Goal: Information Seeking & Learning: Learn about a topic

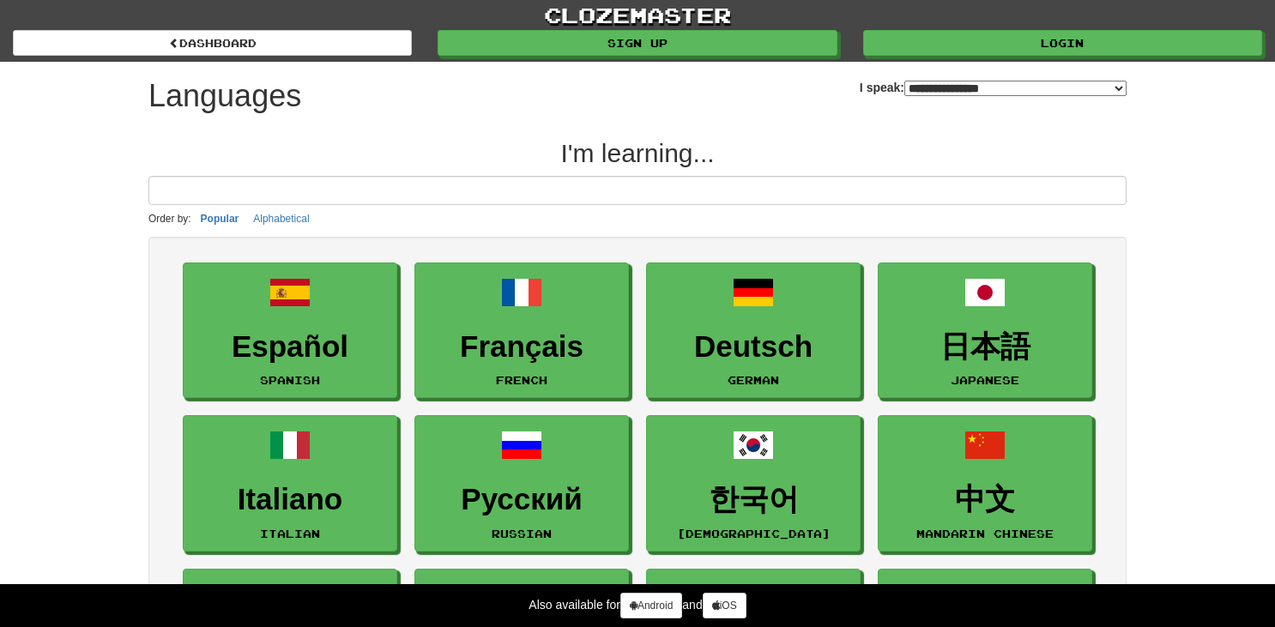
select select "*******"
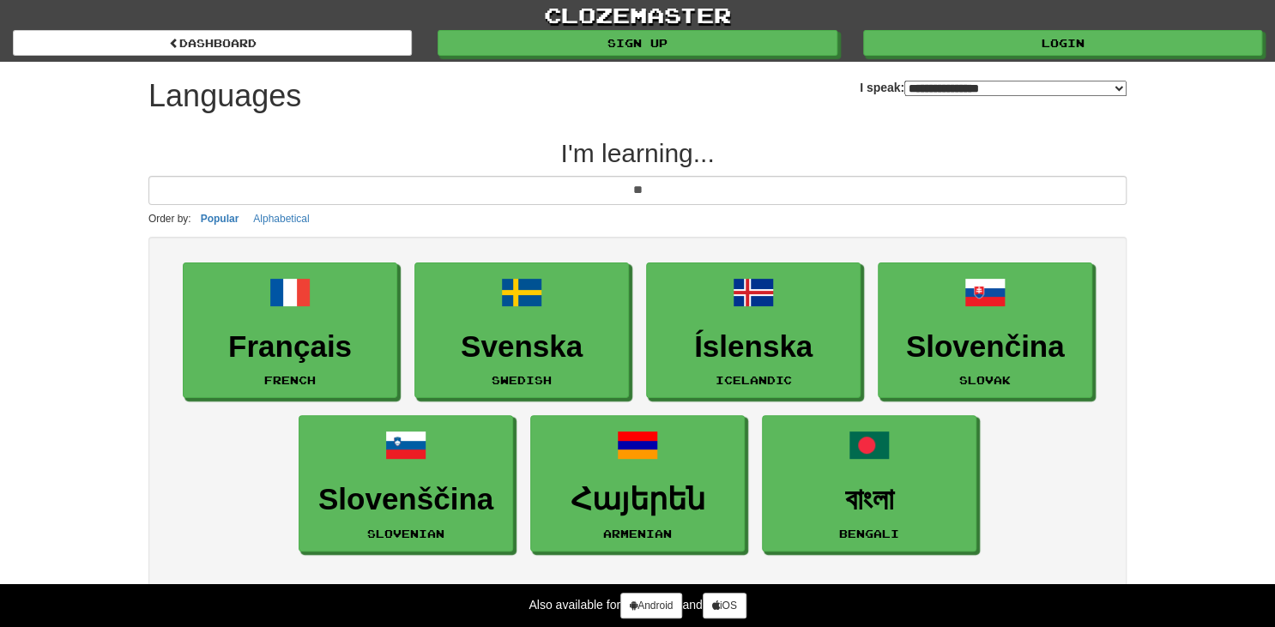
type input "*"
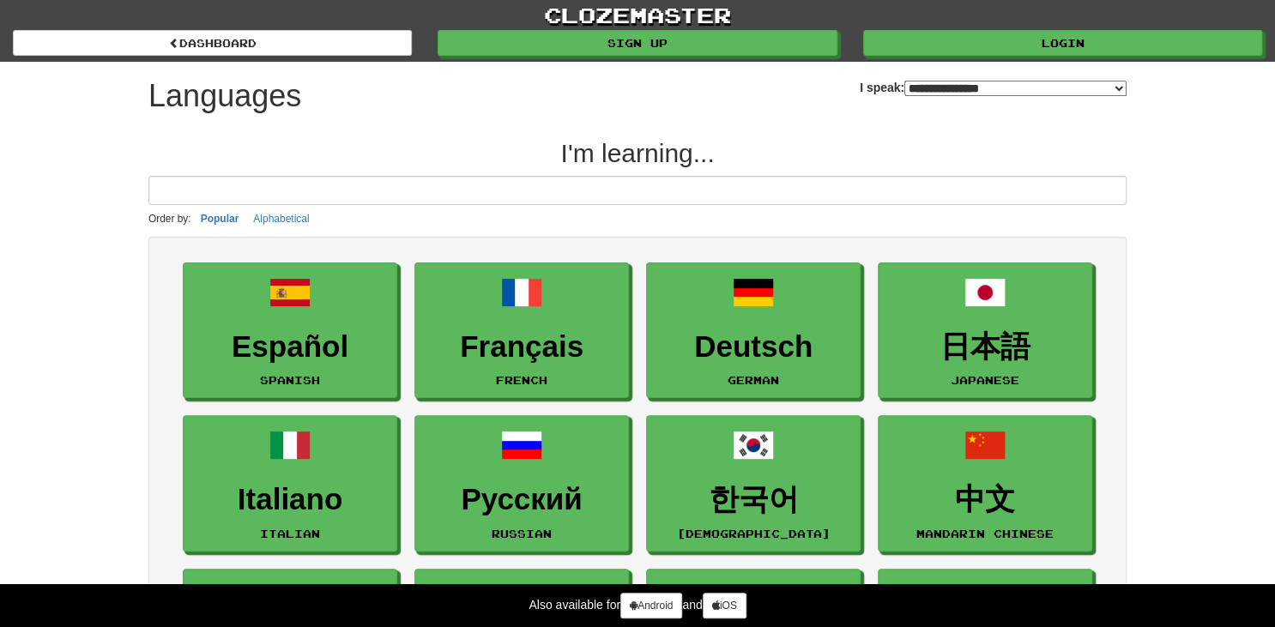
click at [1020, 90] on select "**********" at bounding box center [1015, 88] width 222 height 15
click at [999, 593] on div "Also available for Android and iOS" at bounding box center [637, 605] width 1275 height 43
click at [924, 82] on select "**********" at bounding box center [1015, 88] width 222 height 15
select select "**********"
click at [904, 81] on select "**********" at bounding box center [1015, 88] width 222 height 15
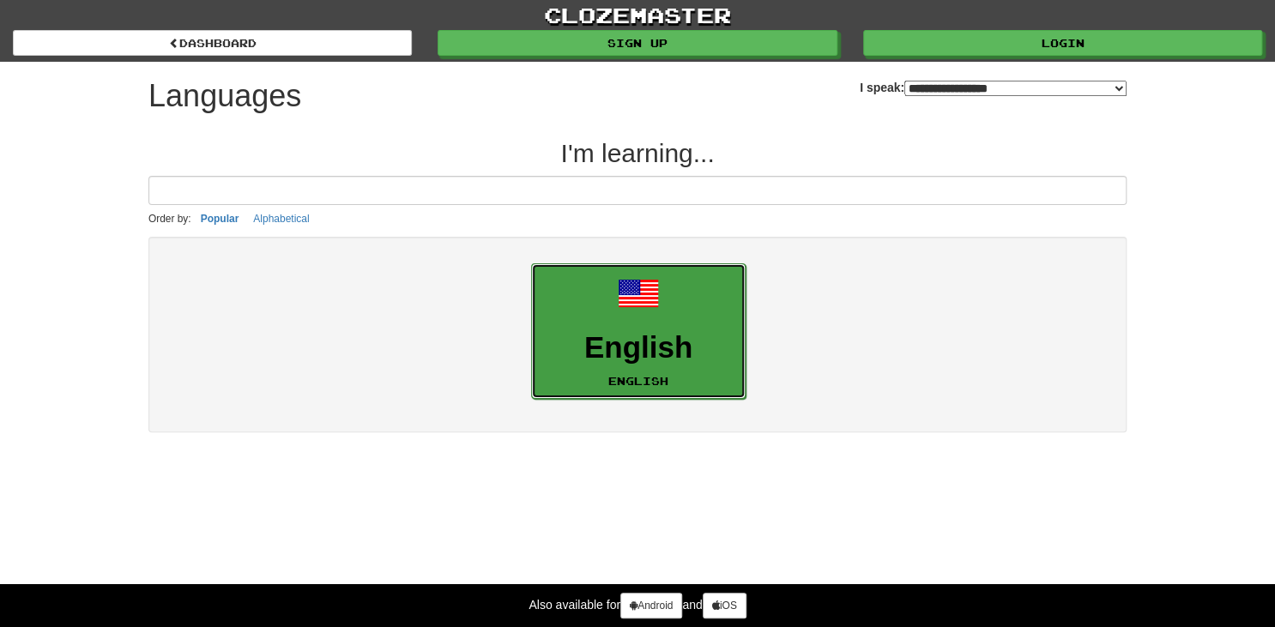
click at [680, 308] on link "English English" at bounding box center [638, 331] width 214 height 136
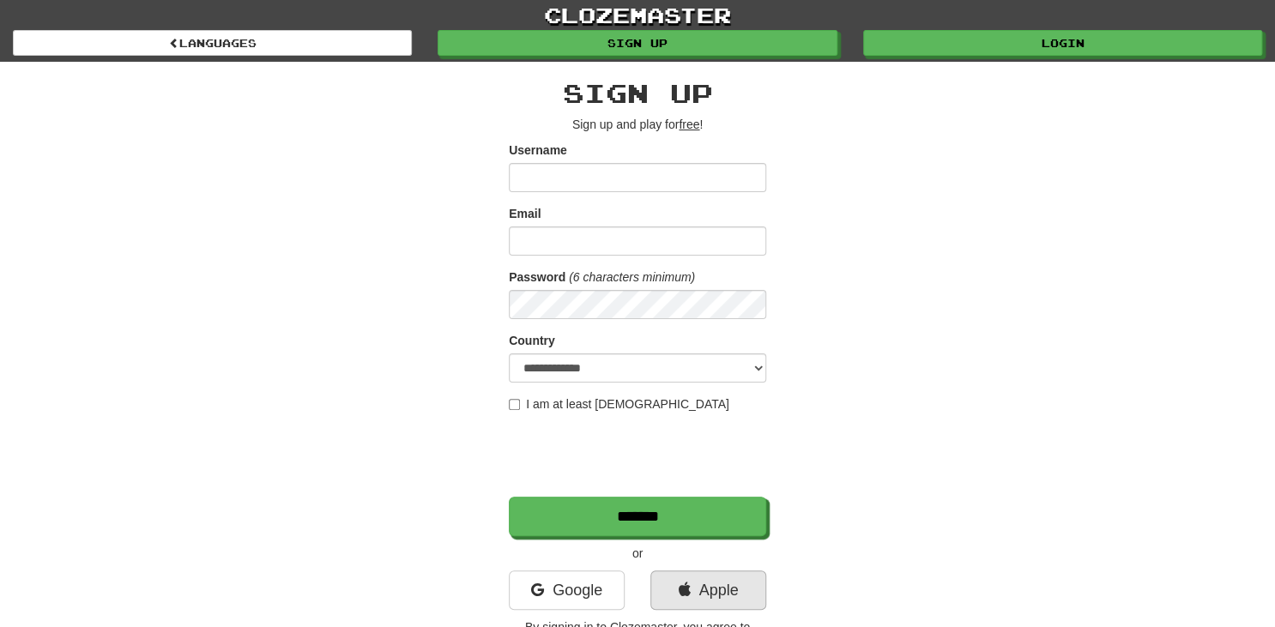
scroll to position [172, 0]
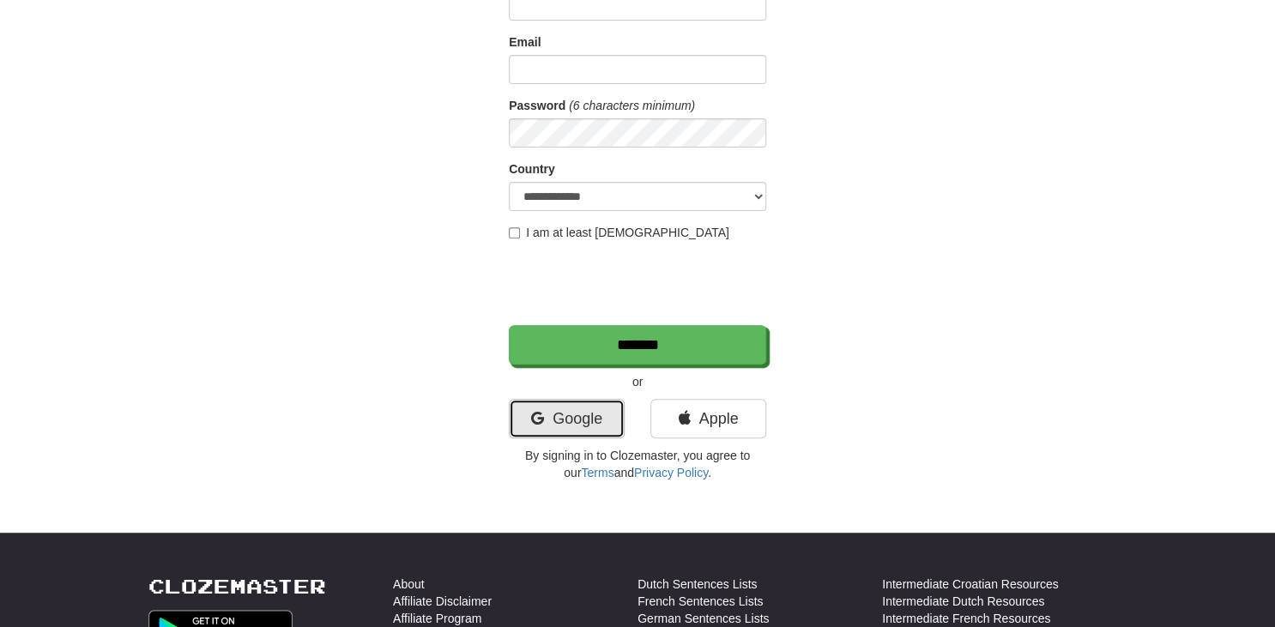
click at [589, 423] on link "Google" at bounding box center [567, 418] width 116 height 39
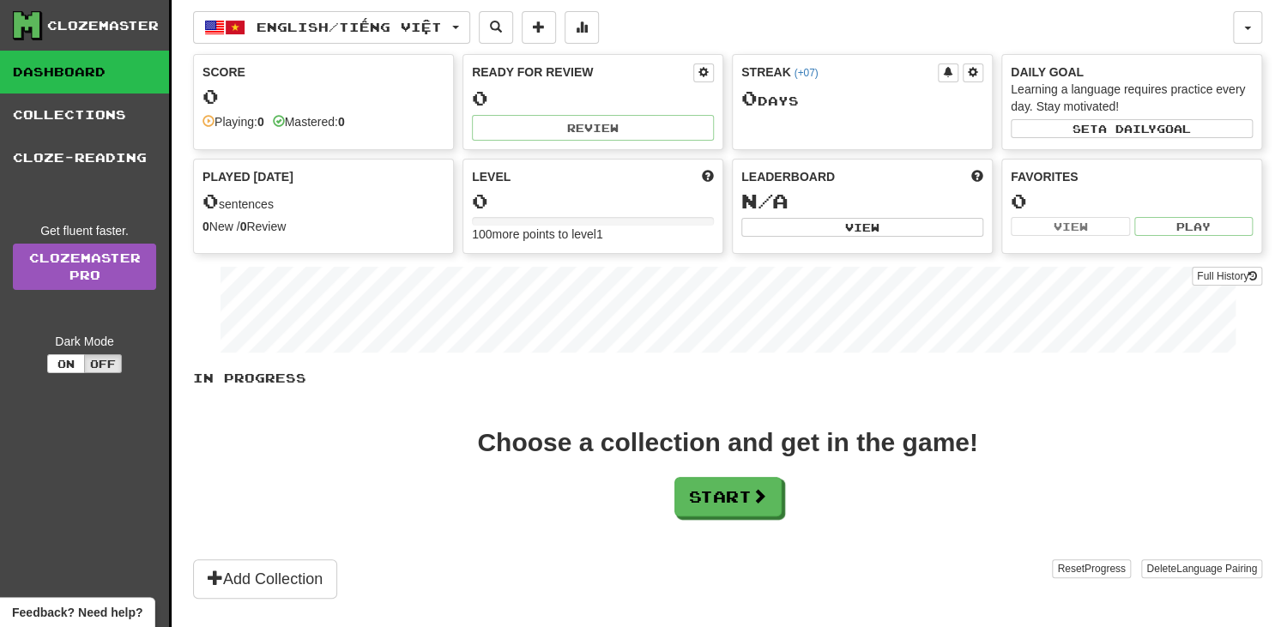
click at [596, 103] on div "0" at bounding box center [593, 98] width 242 height 21
click at [734, 478] on button "Start" at bounding box center [728, 497] width 107 height 39
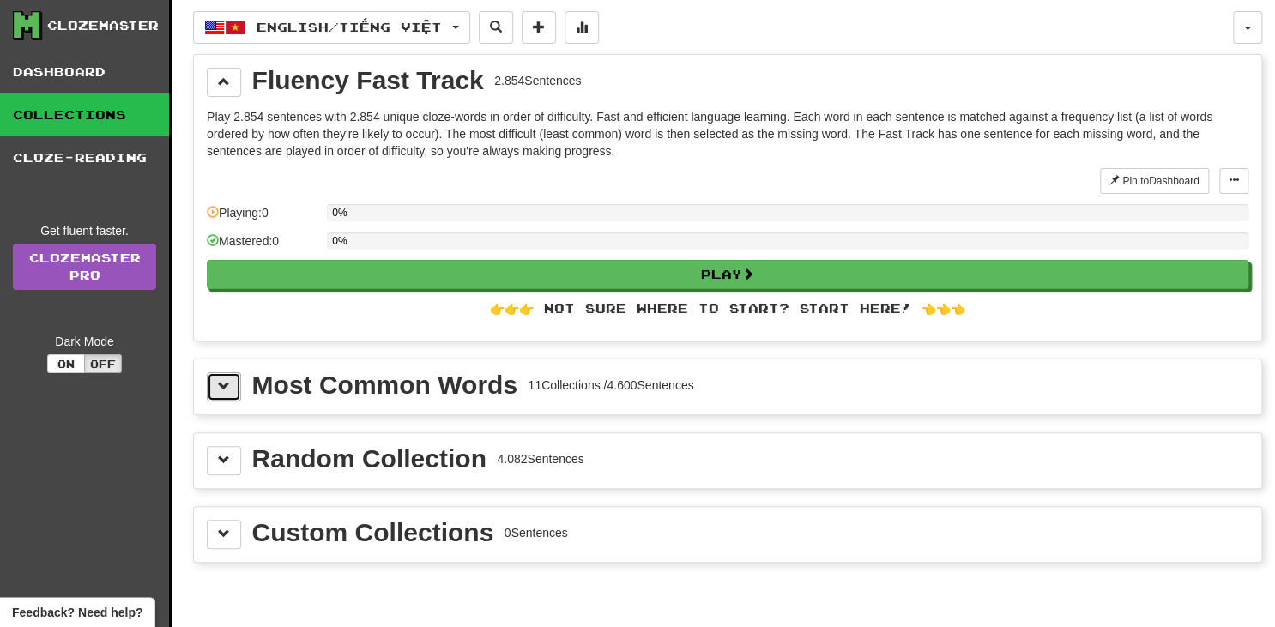
click at [235, 377] on button at bounding box center [224, 386] width 34 height 29
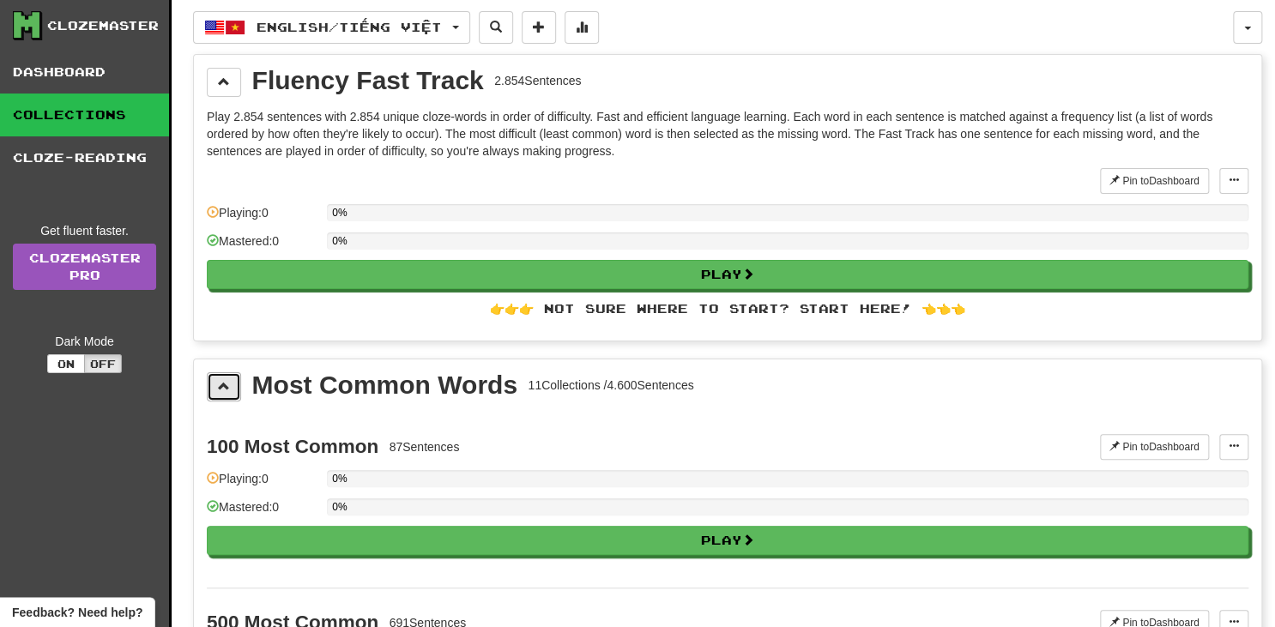
click at [235, 377] on button at bounding box center [224, 386] width 34 height 29
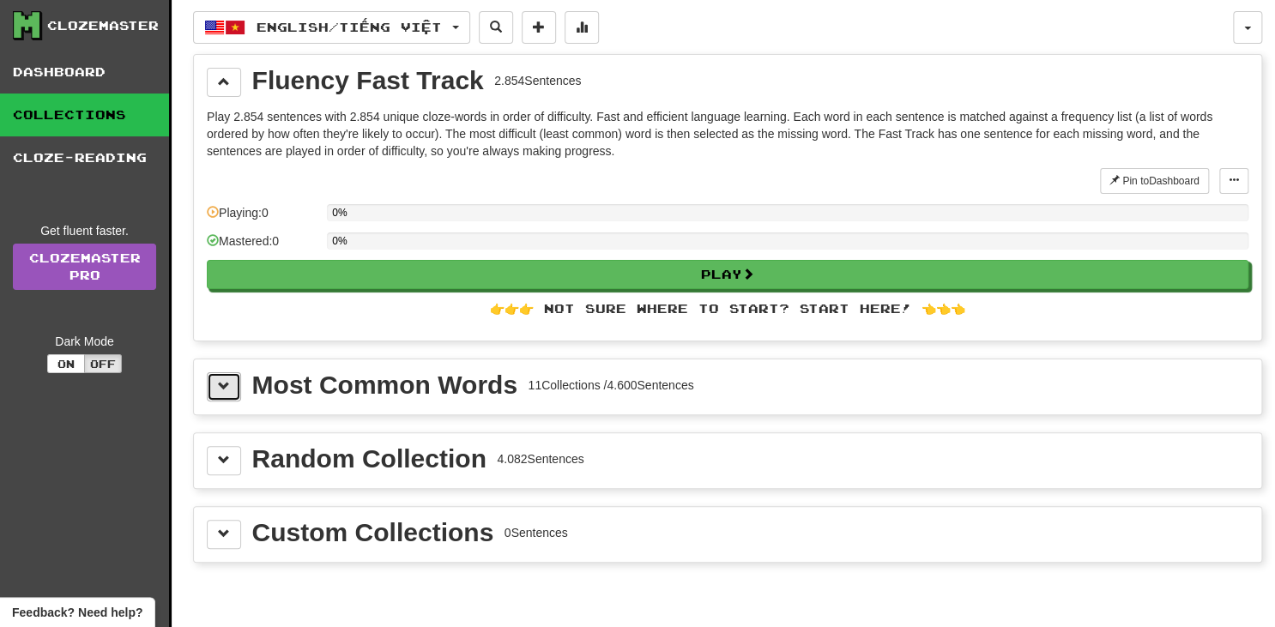
click at [235, 377] on button at bounding box center [224, 386] width 34 height 29
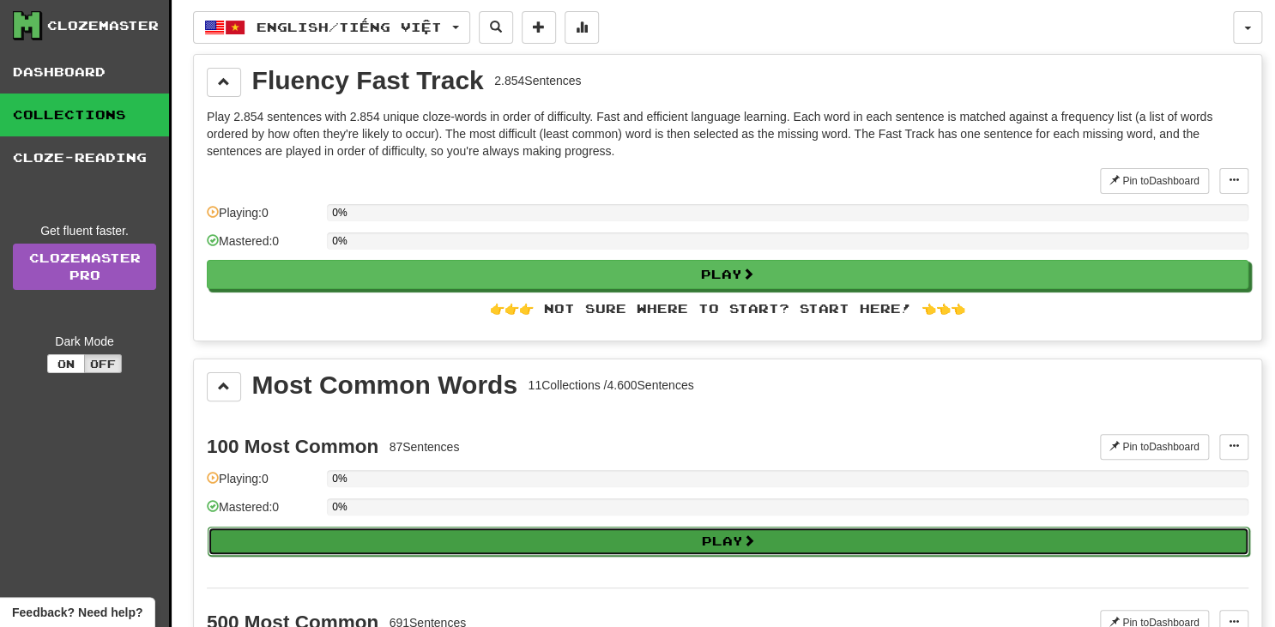
click at [493, 534] on button "Play" at bounding box center [729, 541] width 1042 height 29
select select "**"
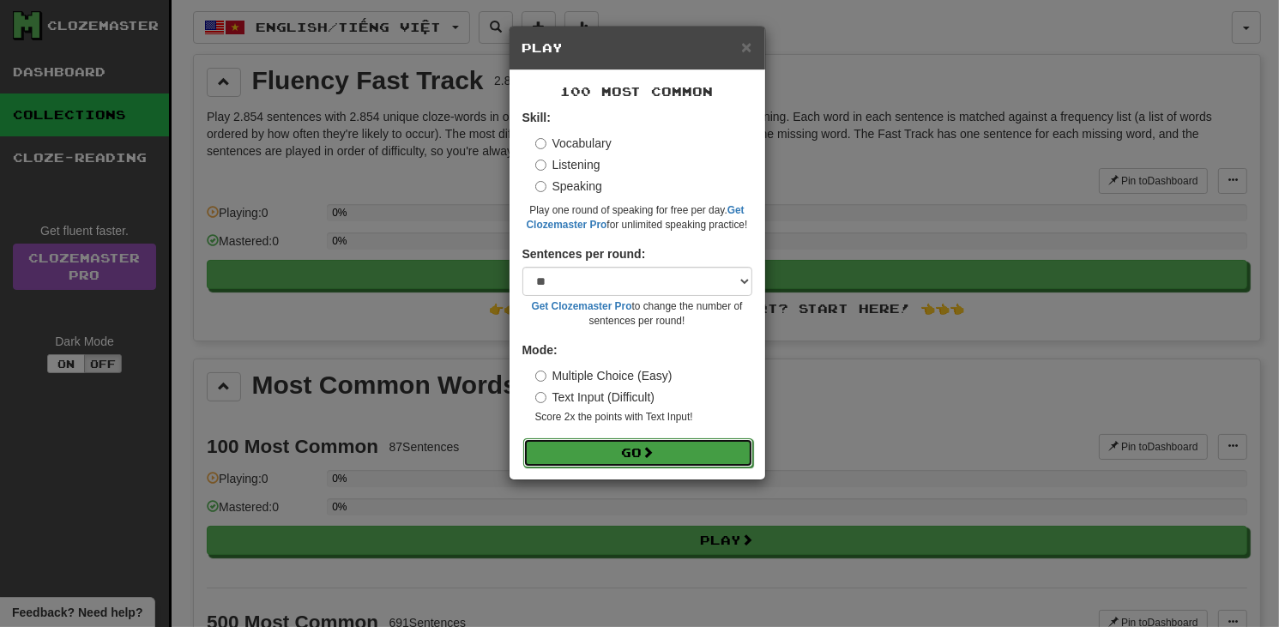
click at [586, 445] on button "Go" at bounding box center [638, 452] width 230 height 29
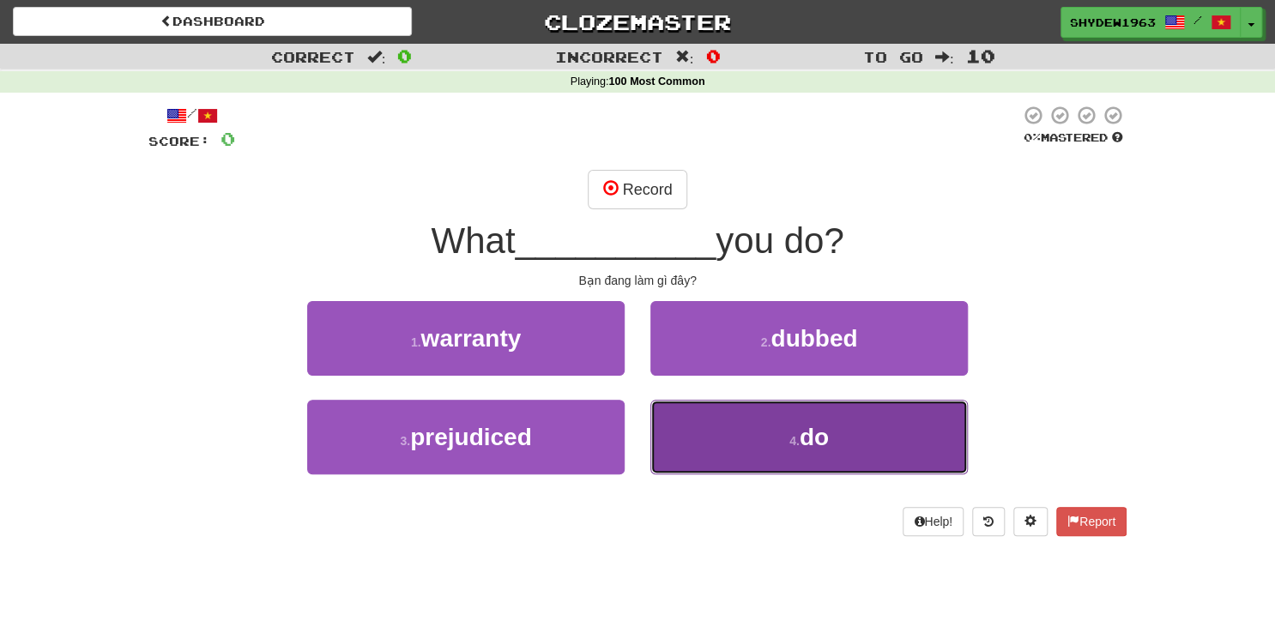
click at [836, 428] on button "4 . do" at bounding box center [808, 437] width 317 height 75
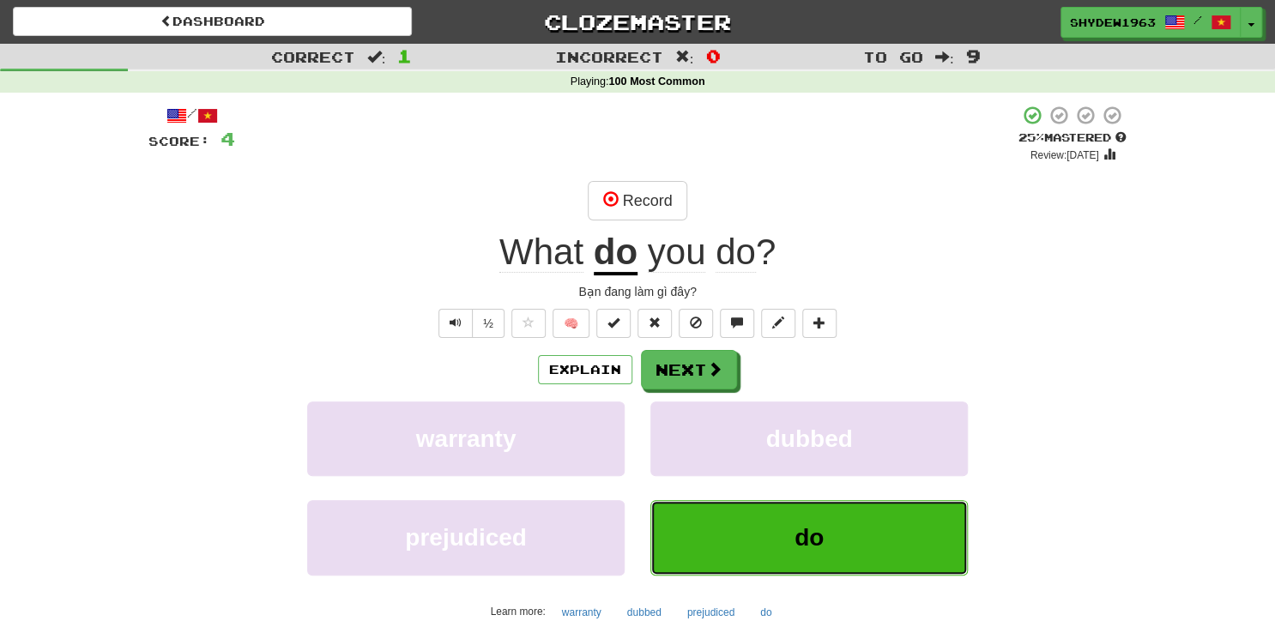
scroll to position [86, 0]
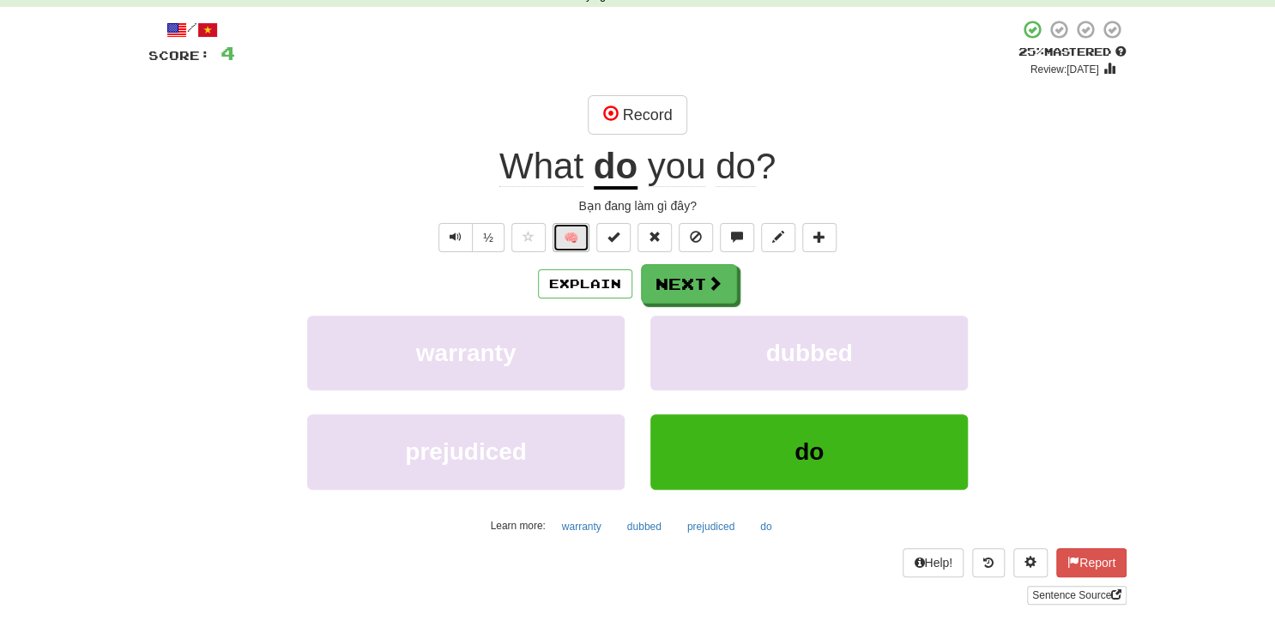
click at [573, 234] on button "🧠" at bounding box center [570, 237] width 37 height 29
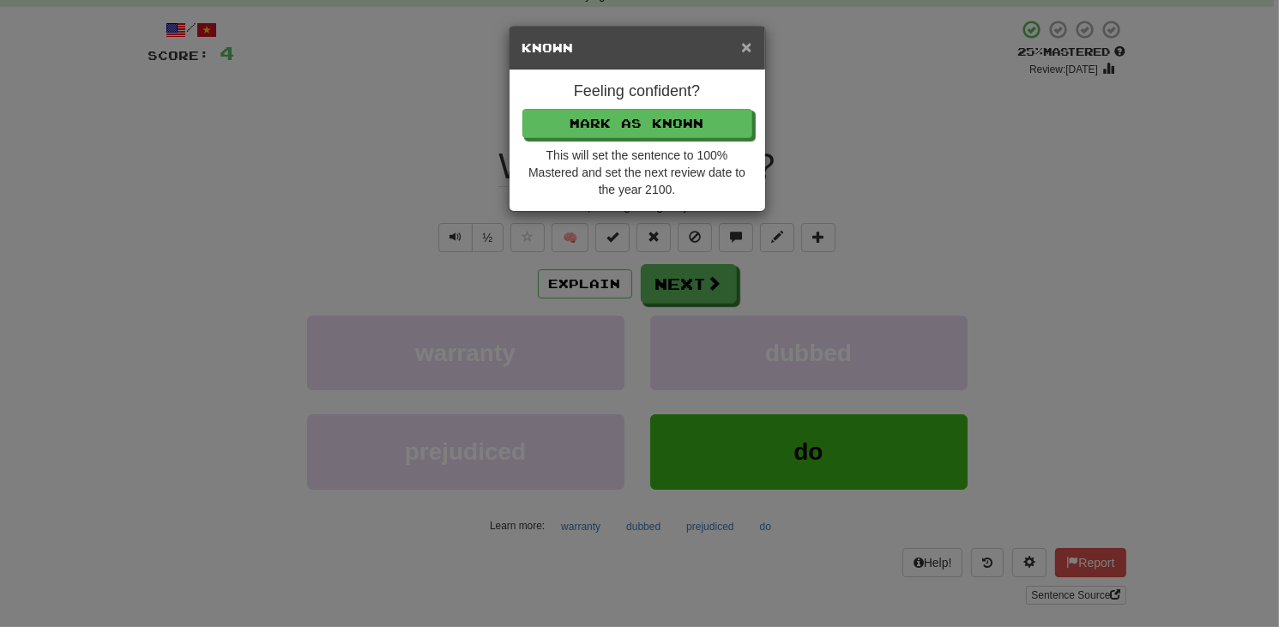
click at [748, 41] on span "×" at bounding box center [746, 47] width 10 height 20
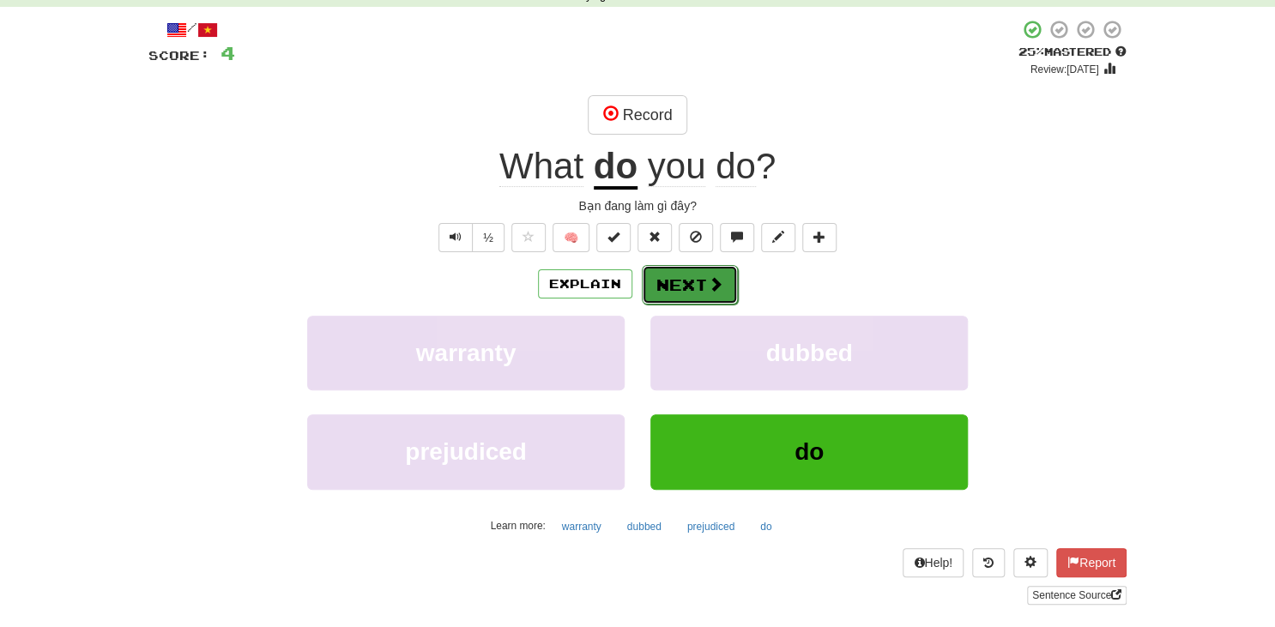
click at [710, 278] on span at bounding box center [715, 283] width 15 height 15
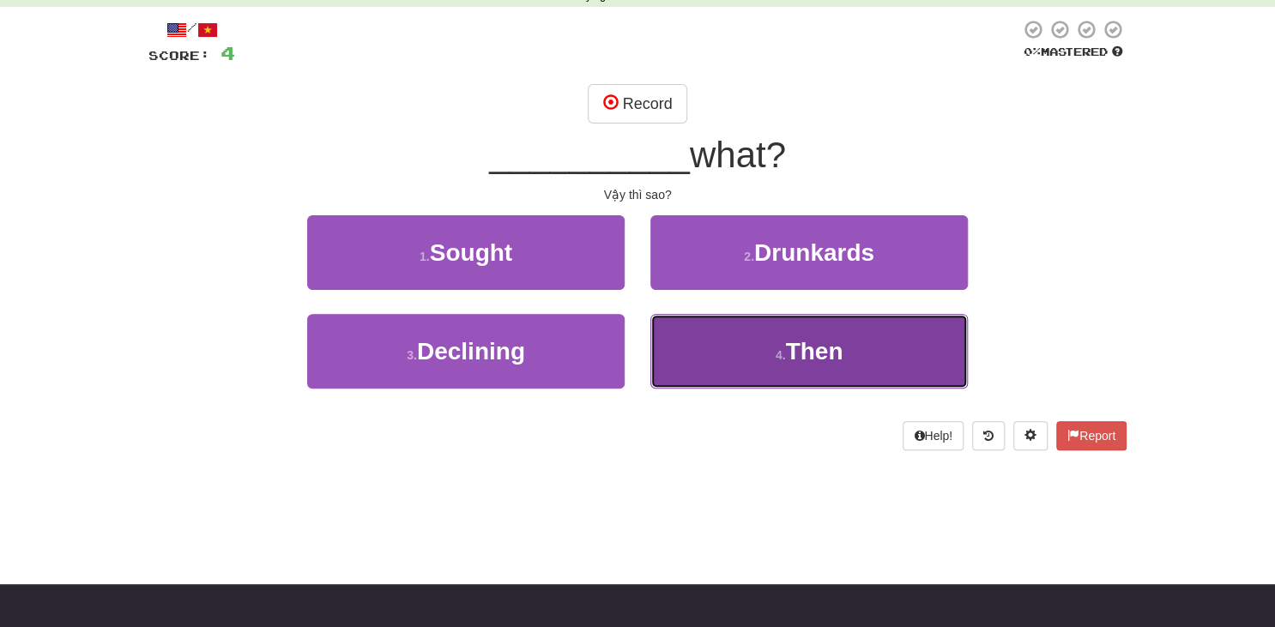
click at [843, 338] on button "4 . Then" at bounding box center [808, 351] width 317 height 75
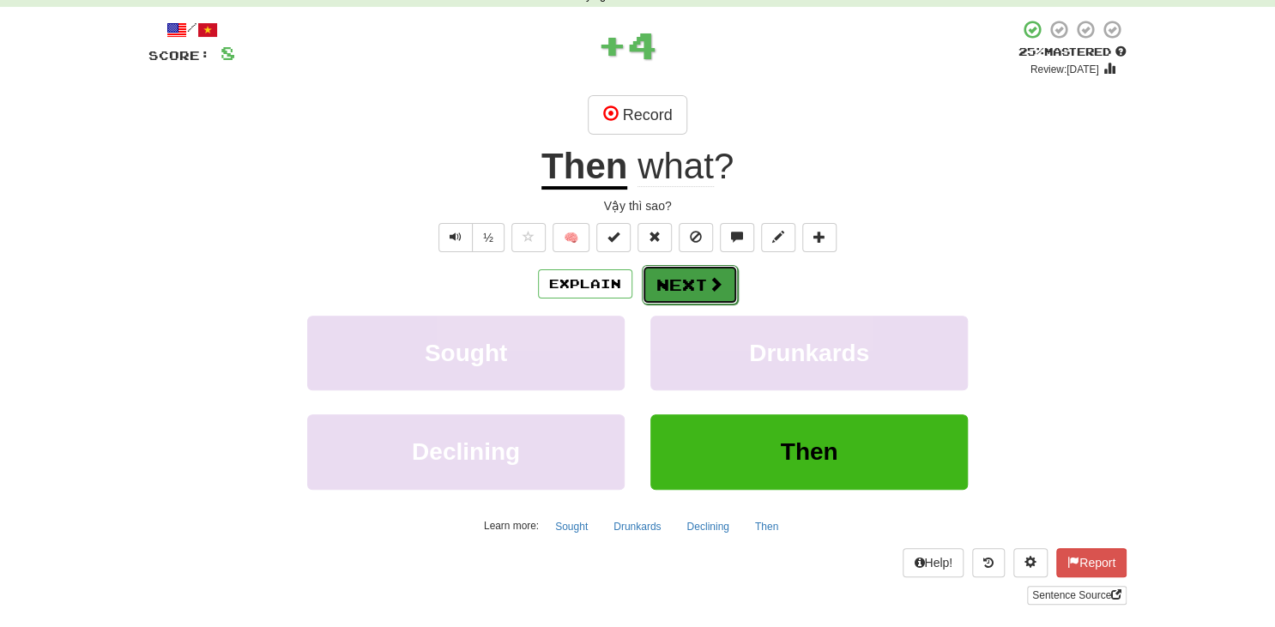
click at [681, 291] on button "Next" at bounding box center [690, 284] width 96 height 39
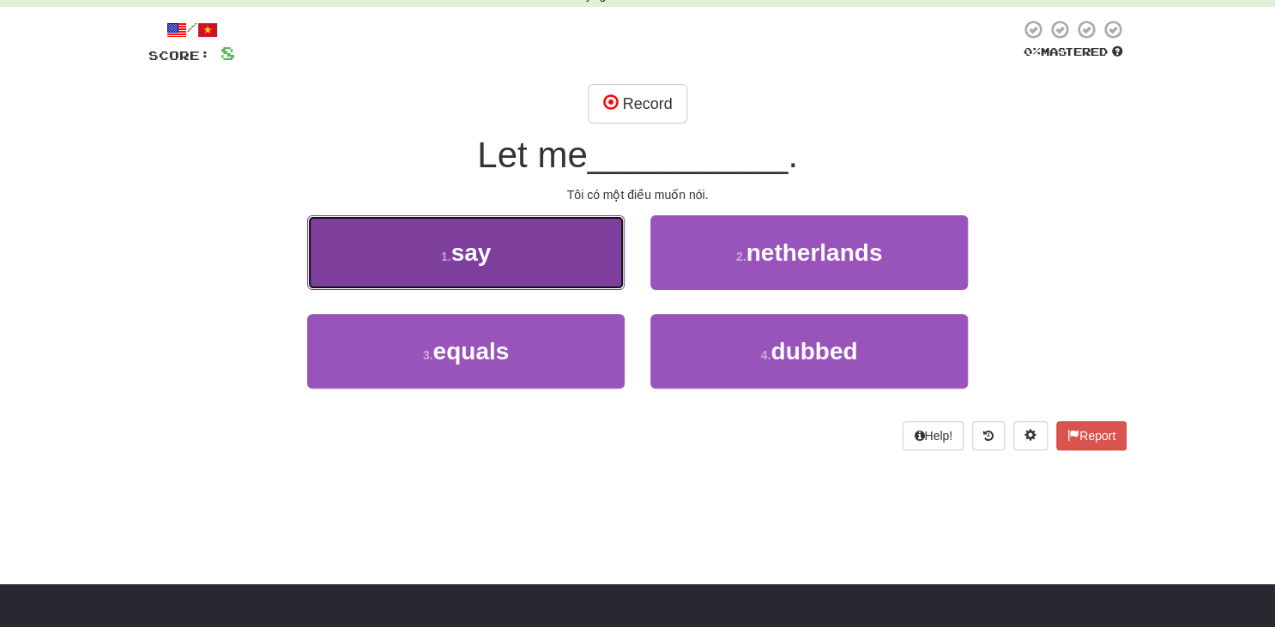
click at [585, 237] on button "1 . say" at bounding box center [465, 252] width 317 height 75
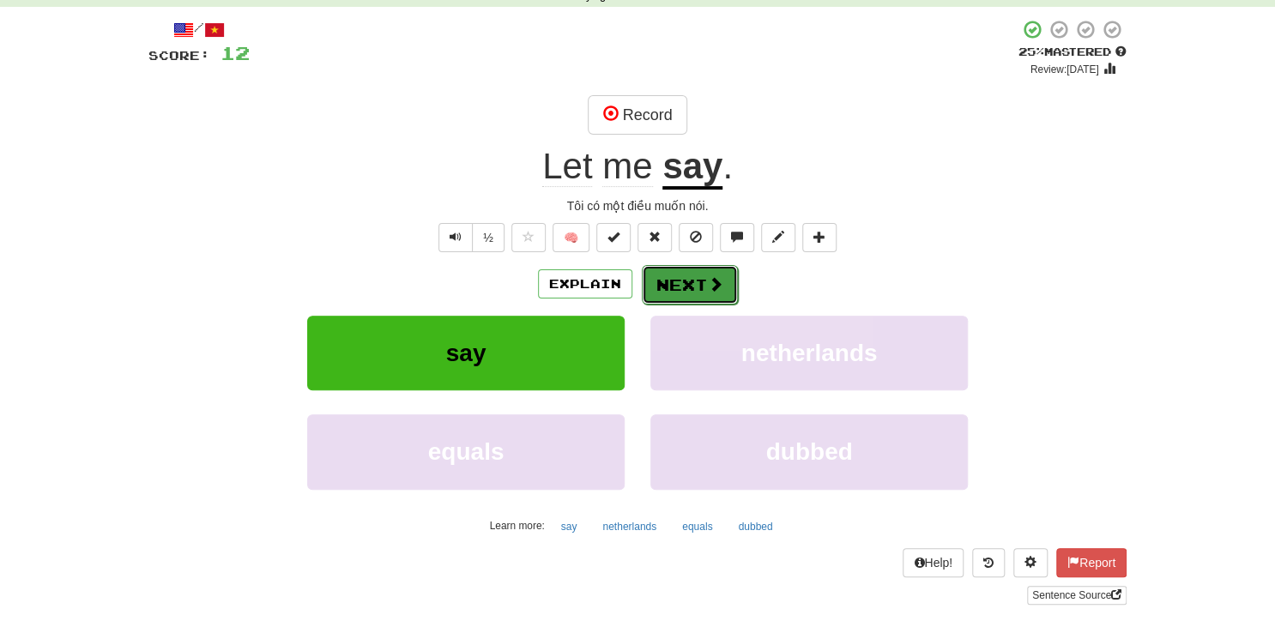
click at [708, 283] on span at bounding box center [715, 283] width 15 height 15
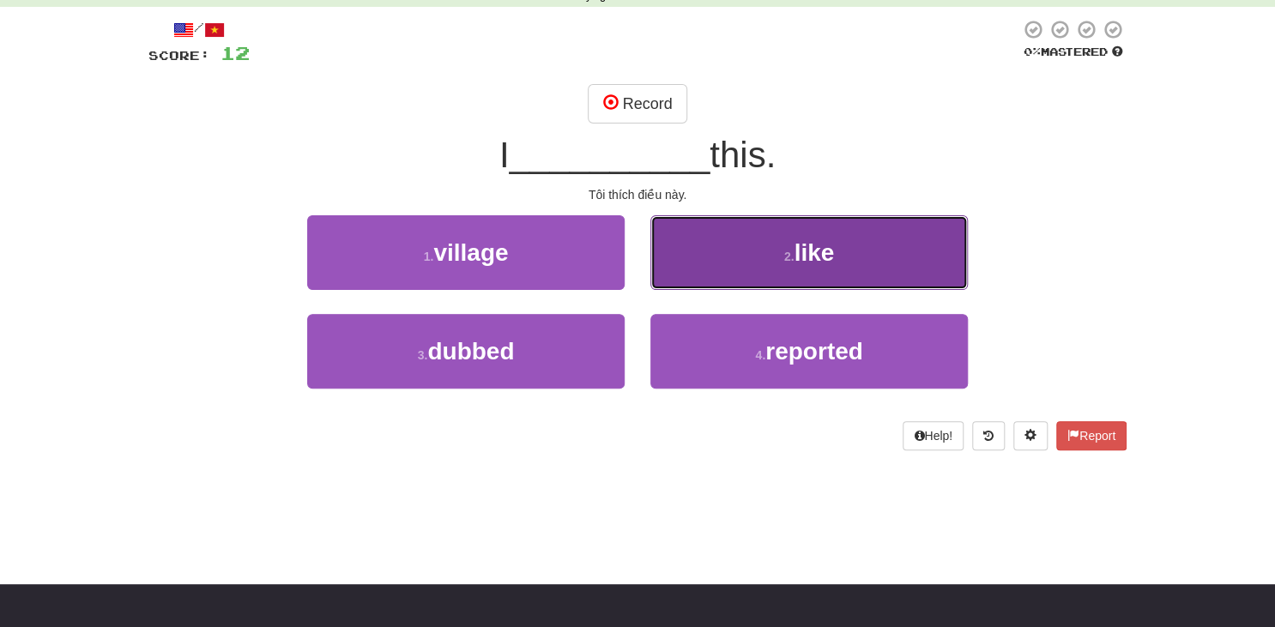
click at [703, 269] on button "2 . like" at bounding box center [808, 252] width 317 height 75
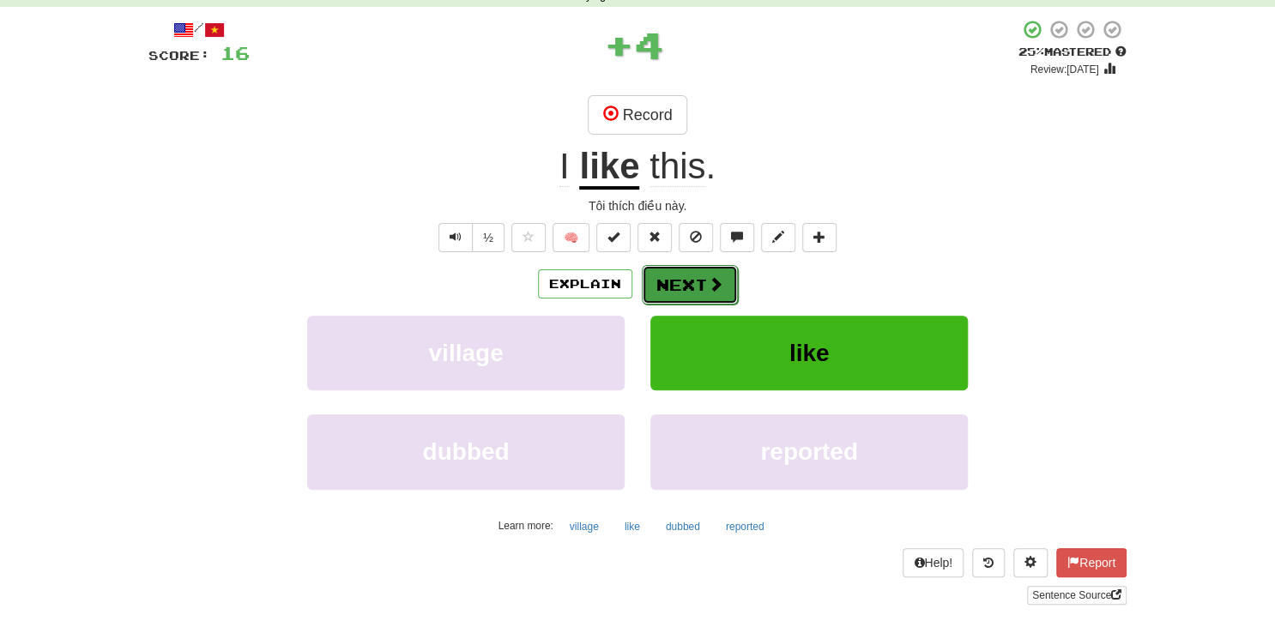
click at [702, 275] on button "Next" at bounding box center [690, 284] width 96 height 39
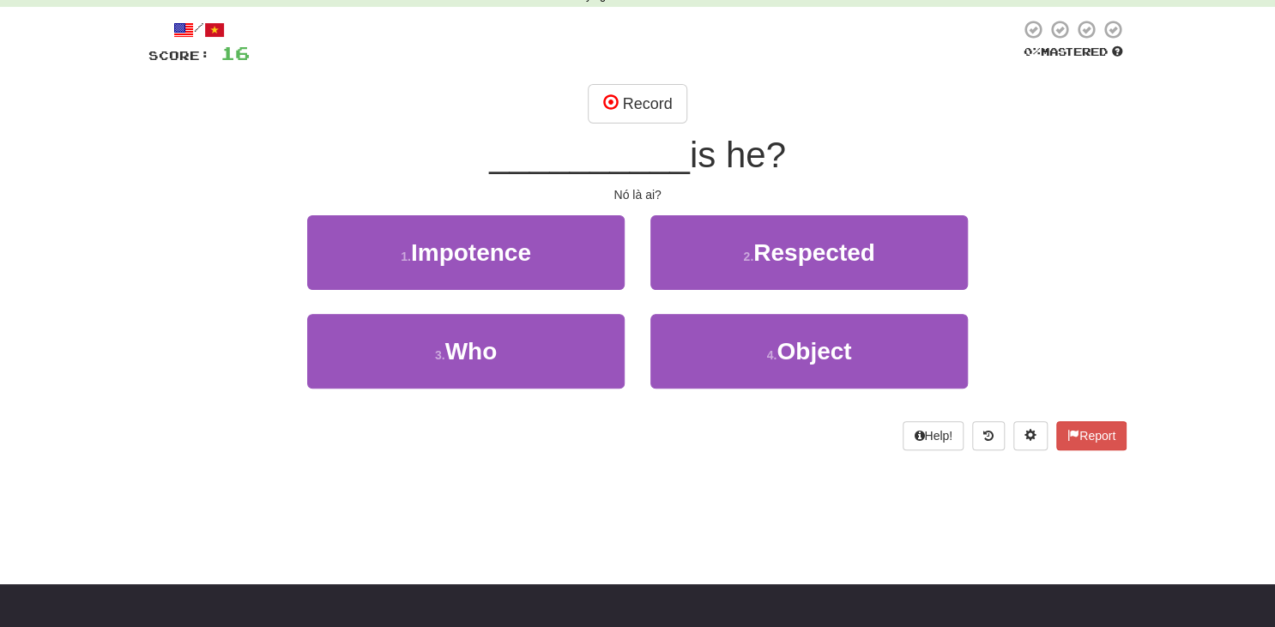
scroll to position [0, 0]
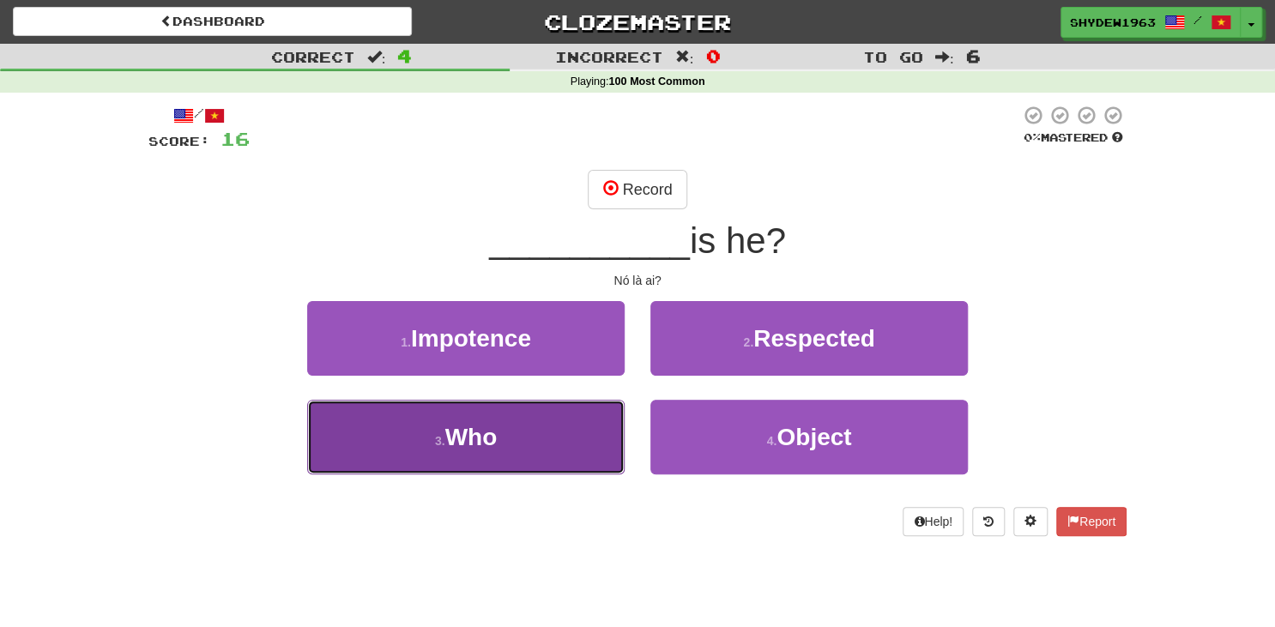
click at [591, 446] on button "3 . Who" at bounding box center [465, 437] width 317 height 75
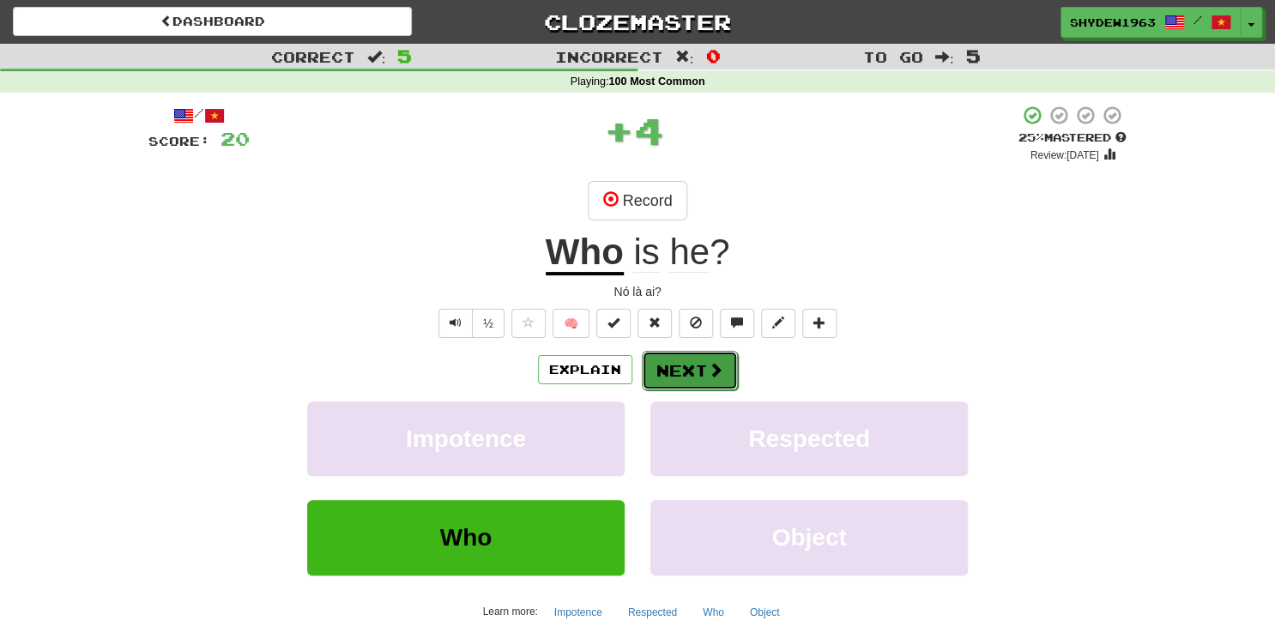
click at [686, 380] on button "Next" at bounding box center [690, 370] width 96 height 39
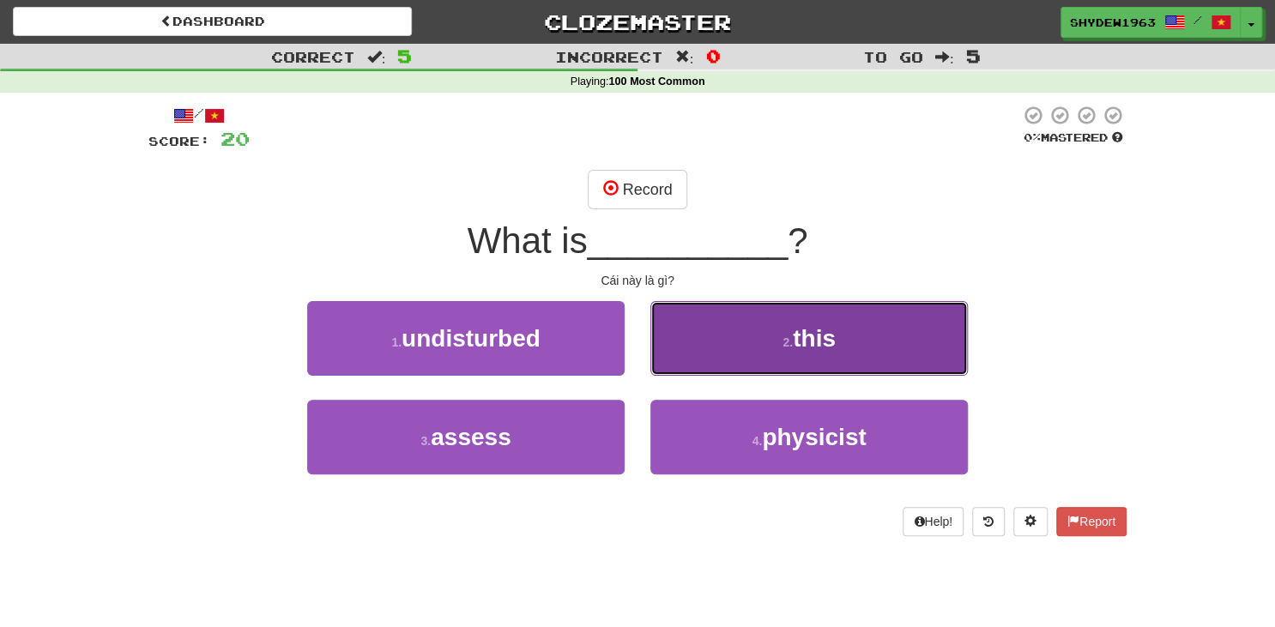
click at [734, 350] on button "2 . this" at bounding box center [808, 338] width 317 height 75
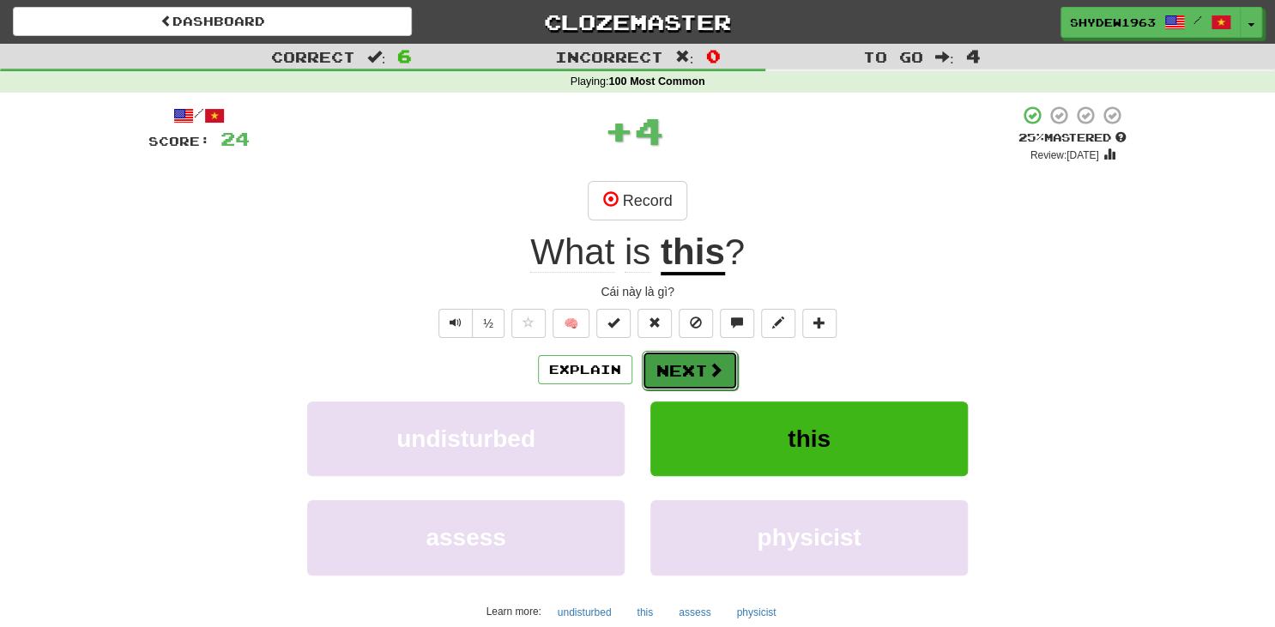
click at [683, 365] on button "Next" at bounding box center [690, 370] width 96 height 39
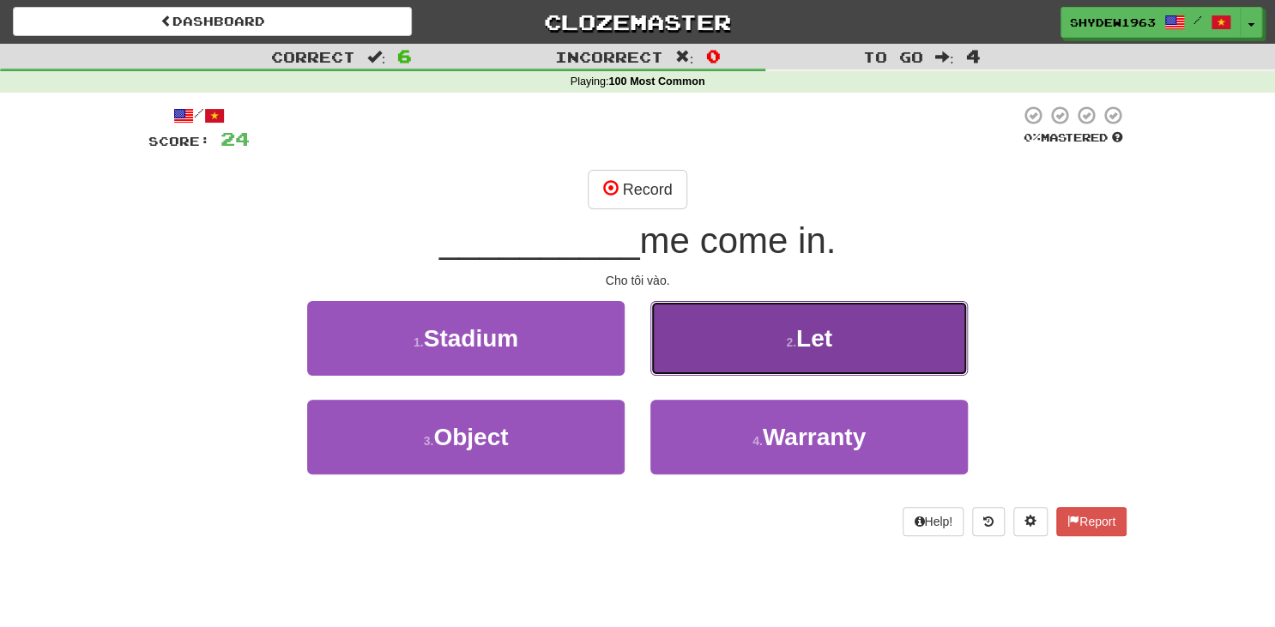
click at [684, 363] on button "2 . Let" at bounding box center [808, 338] width 317 height 75
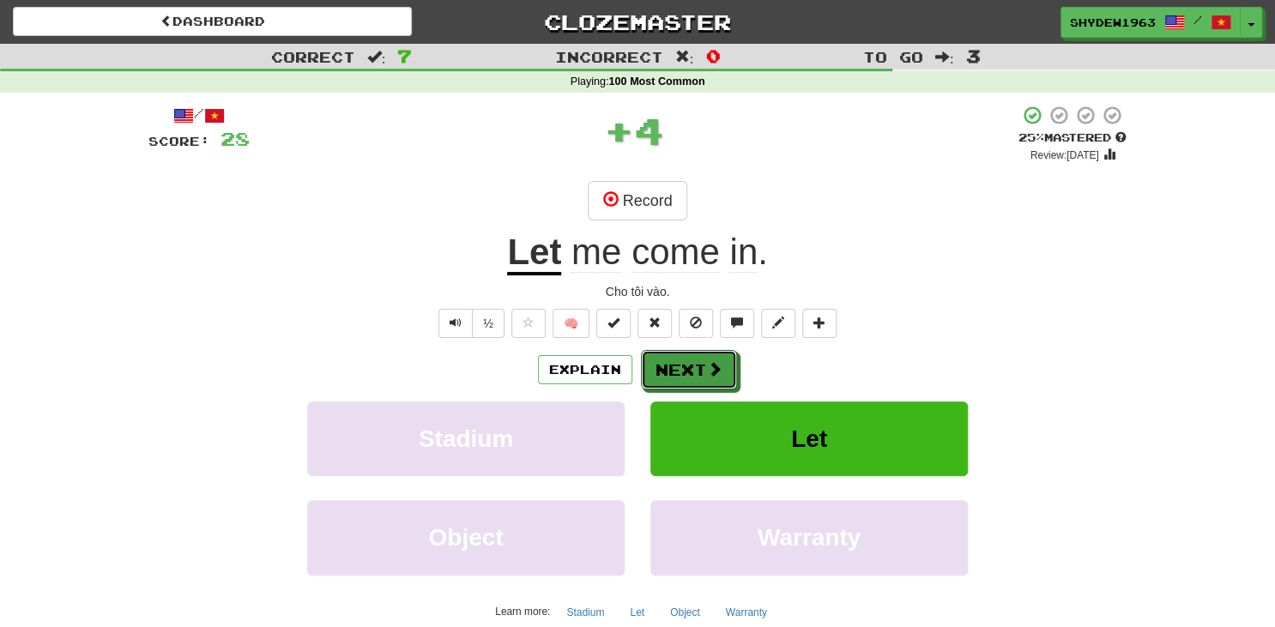
click at [684, 363] on button "Next" at bounding box center [689, 369] width 96 height 39
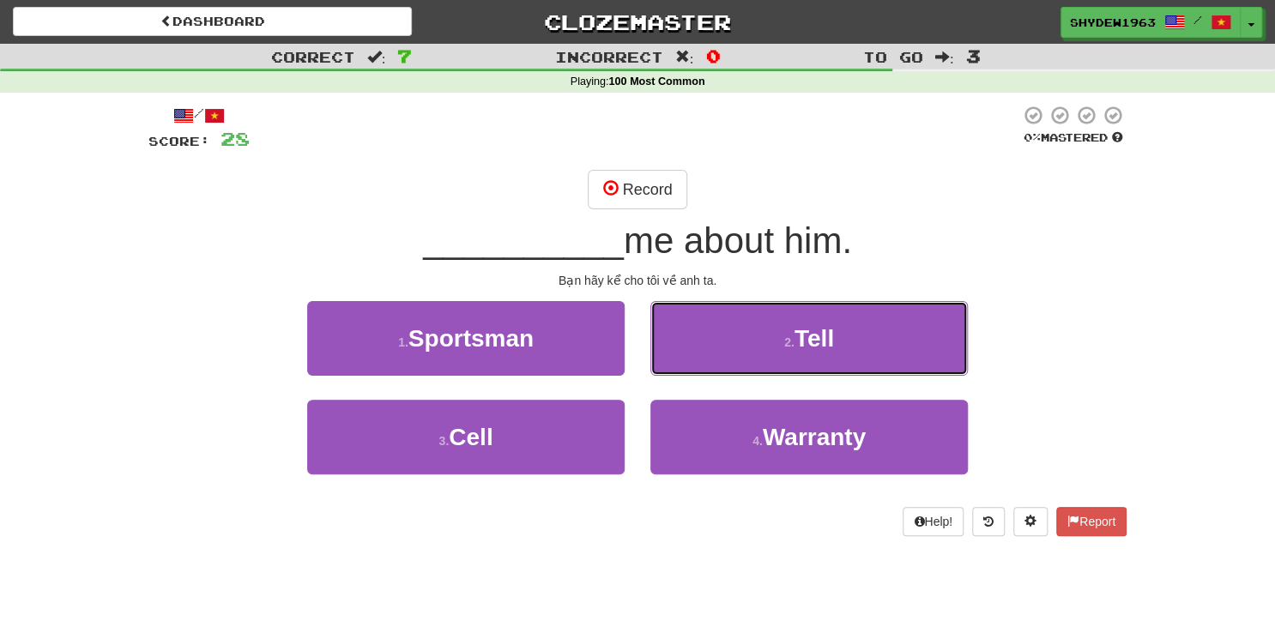
click at [684, 363] on button "2 . Tell" at bounding box center [808, 338] width 317 height 75
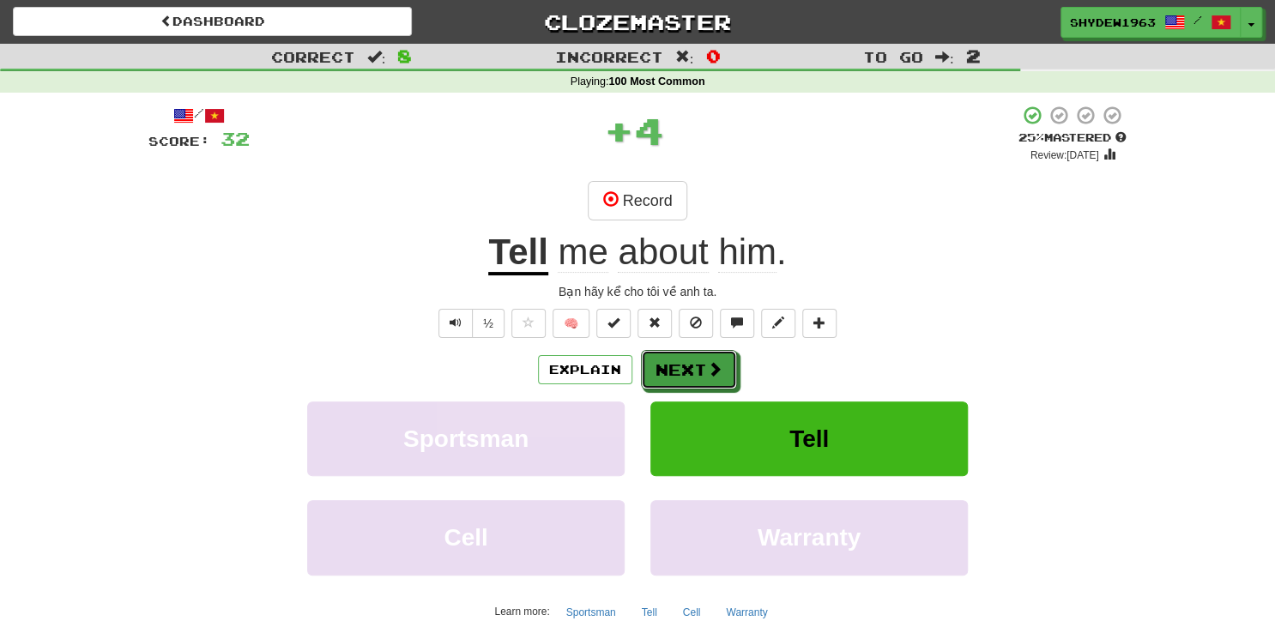
click at [684, 363] on button "Next" at bounding box center [689, 369] width 96 height 39
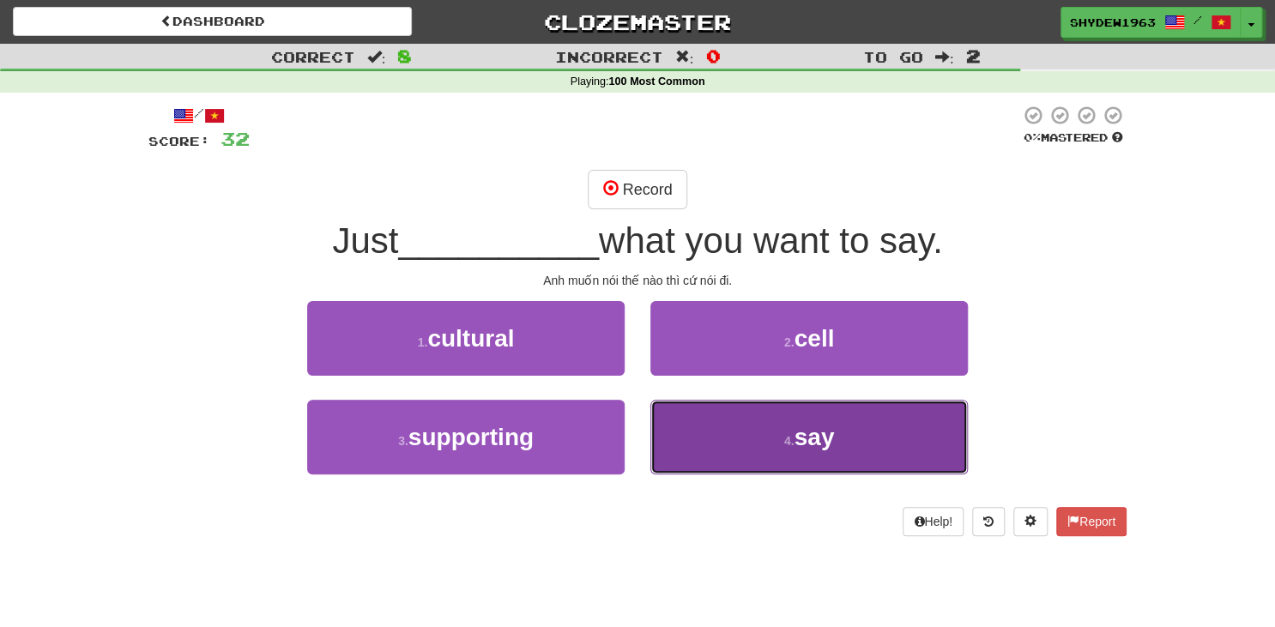
click at [810, 451] on button "4 . say" at bounding box center [808, 437] width 317 height 75
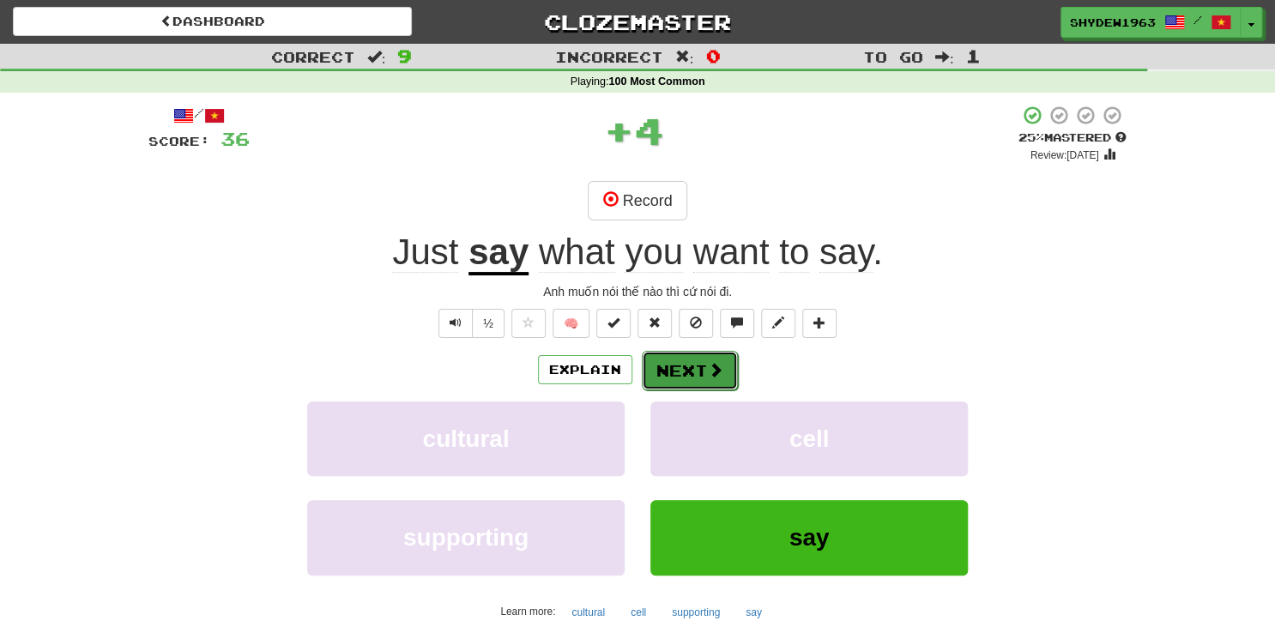
click at [716, 367] on span at bounding box center [715, 369] width 15 height 15
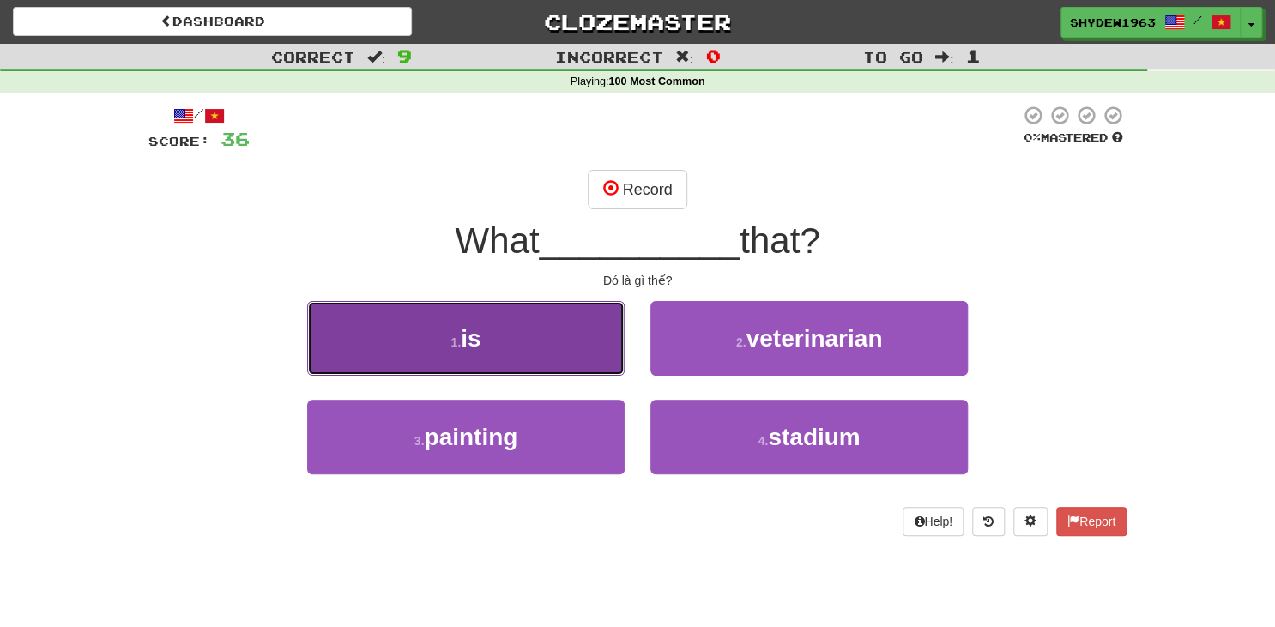
click at [590, 309] on button "1 . is" at bounding box center [465, 338] width 317 height 75
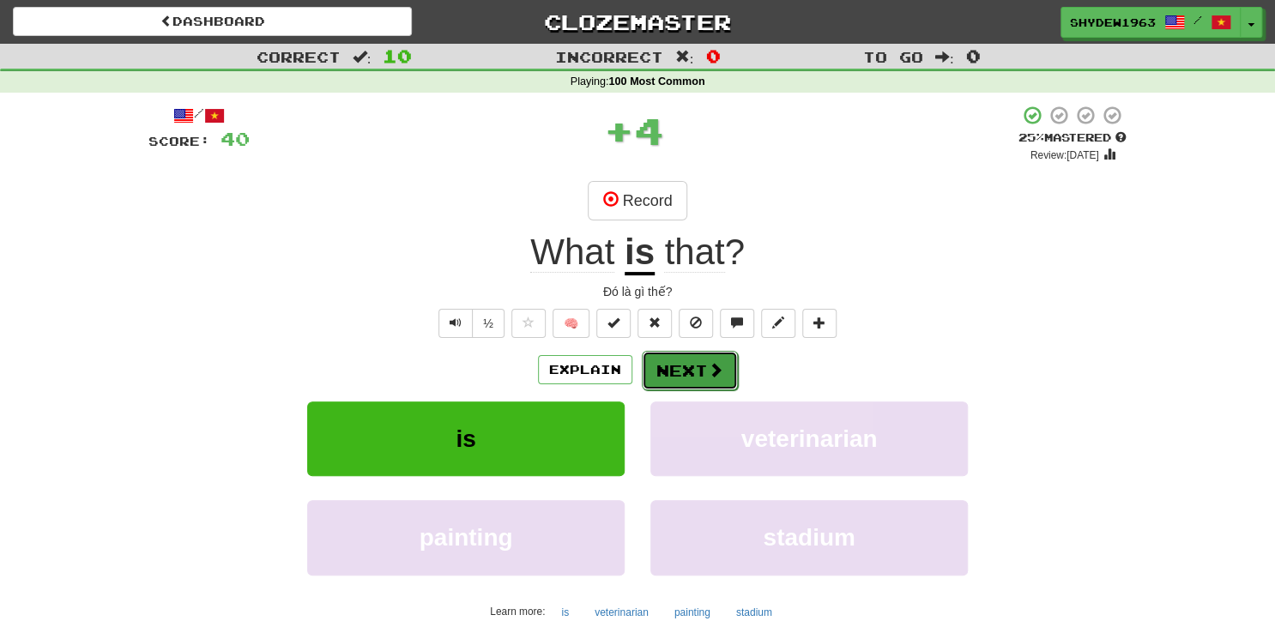
click at [722, 370] on span at bounding box center [715, 369] width 15 height 15
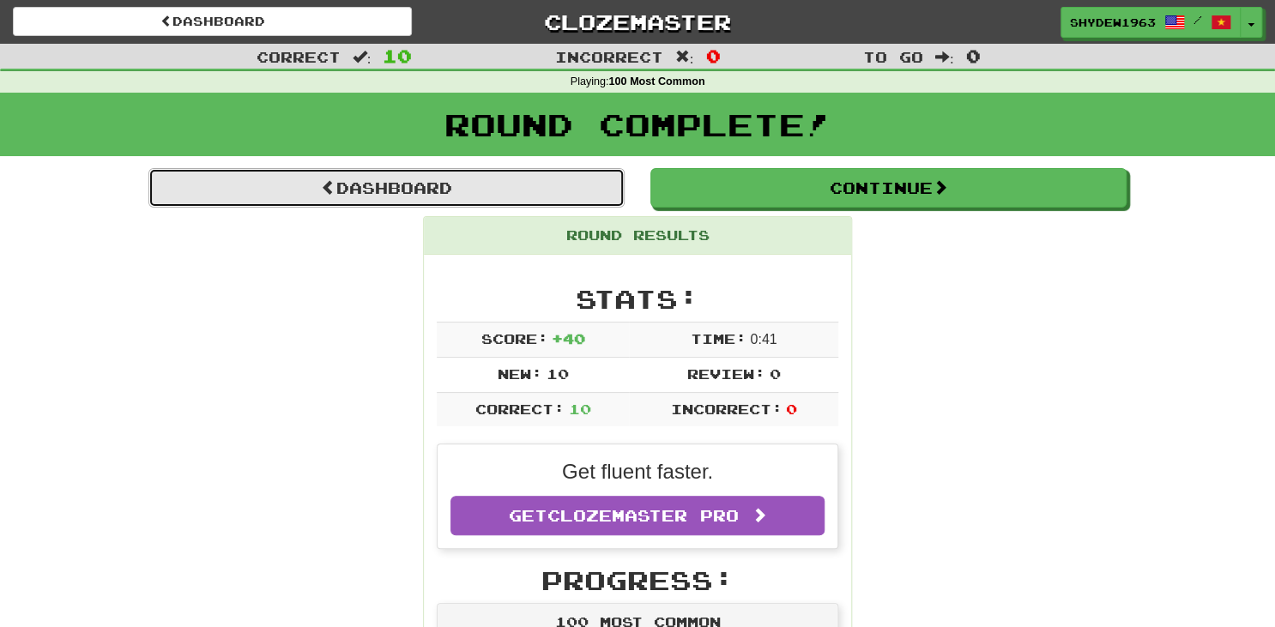
click at [524, 190] on link "Dashboard" at bounding box center [386, 187] width 476 height 39
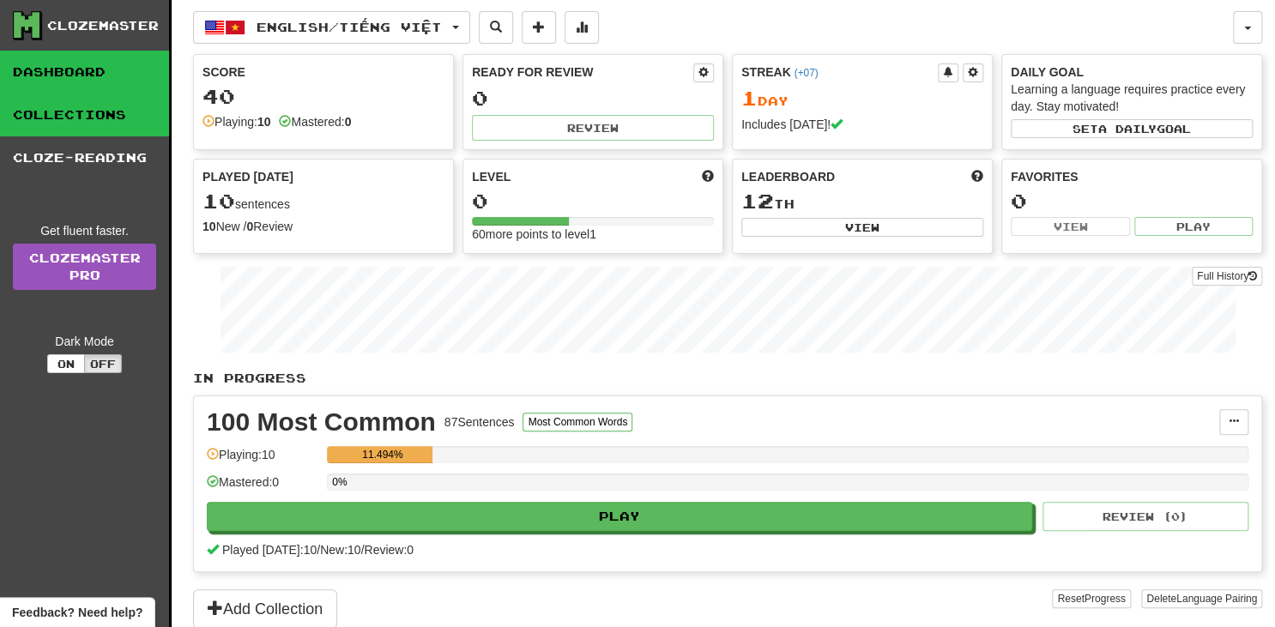
click at [82, 135] on link "Collections" at bounding box center [84, 115] width 169 height 43
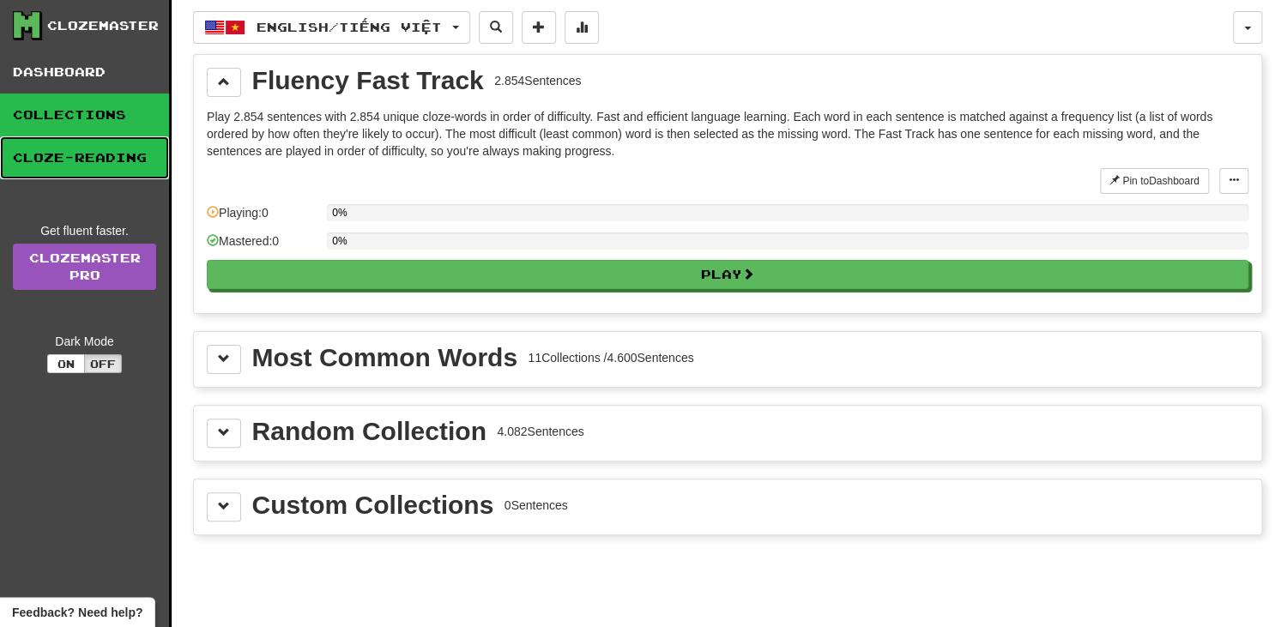
click at [112, 178] on link "Cloze-Reading" at bounding box center [84, 157] width 169 height 43
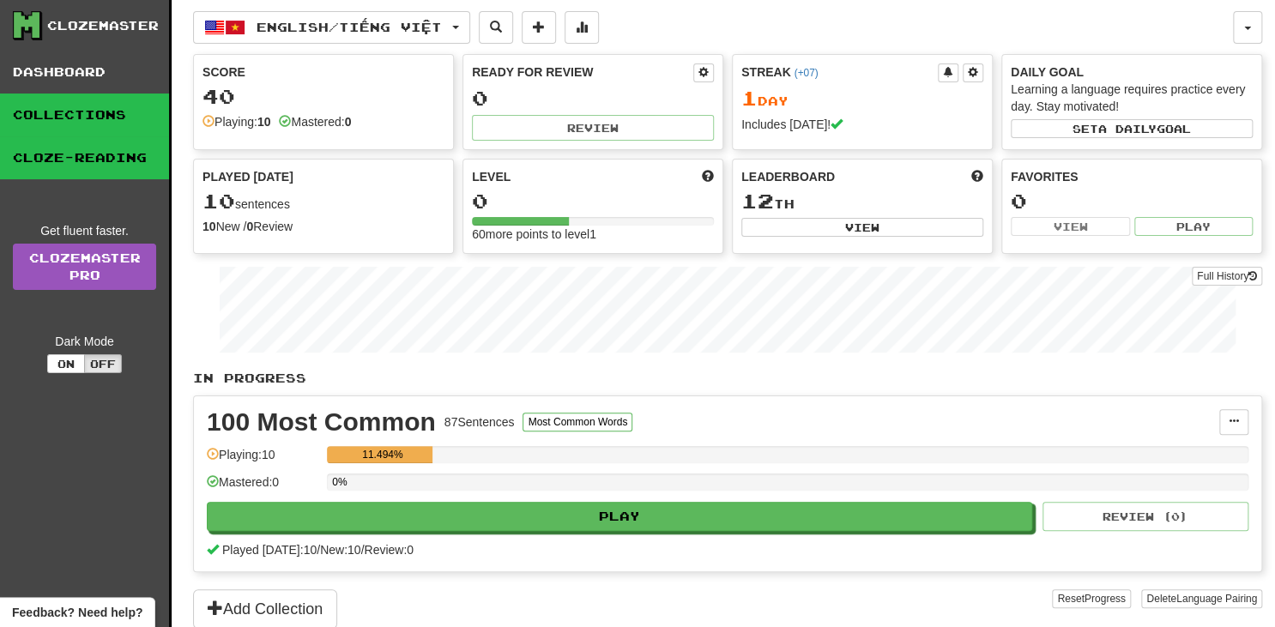
click at [139, 120] on link "Collections" at bounding box center [84, 115] width 169 height 43
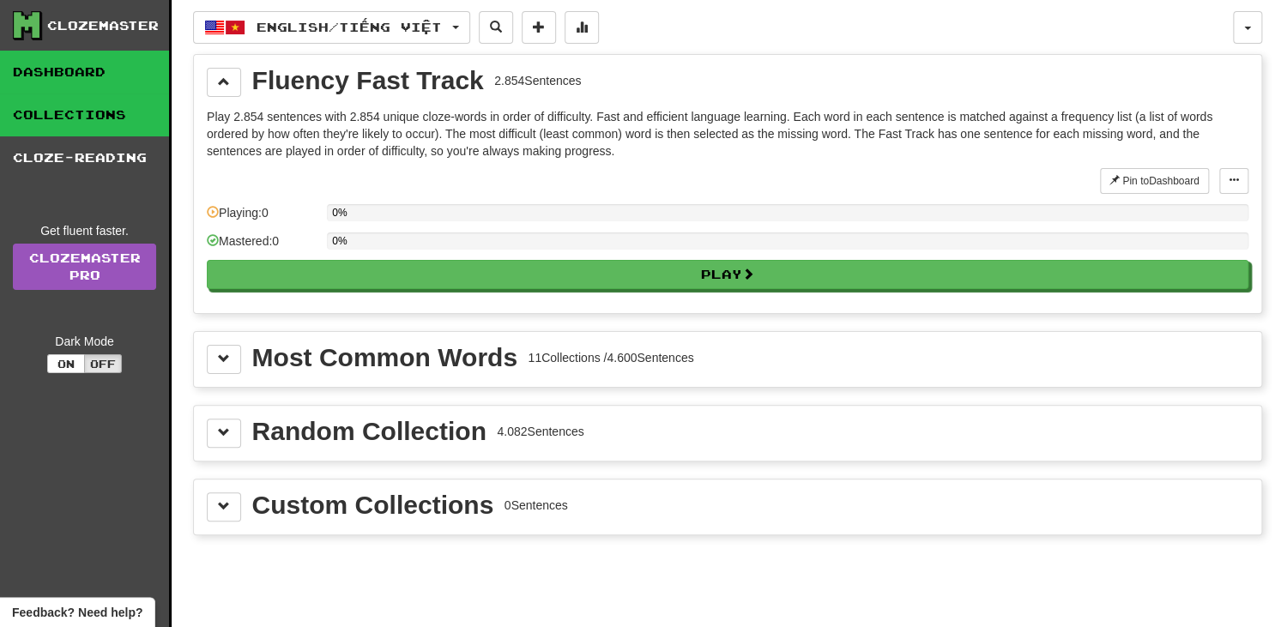
click at [116, 65] on link "Dashboard" at bounding box center [84, 72] width 169 height 43
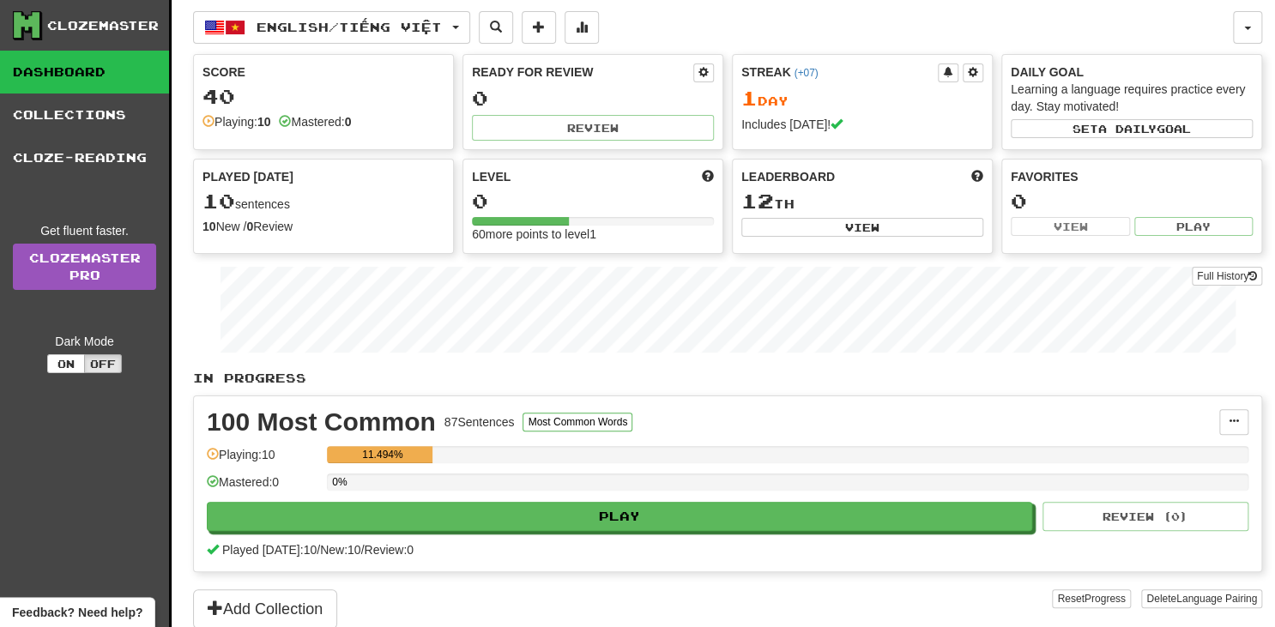
scroll to position [172, 0]
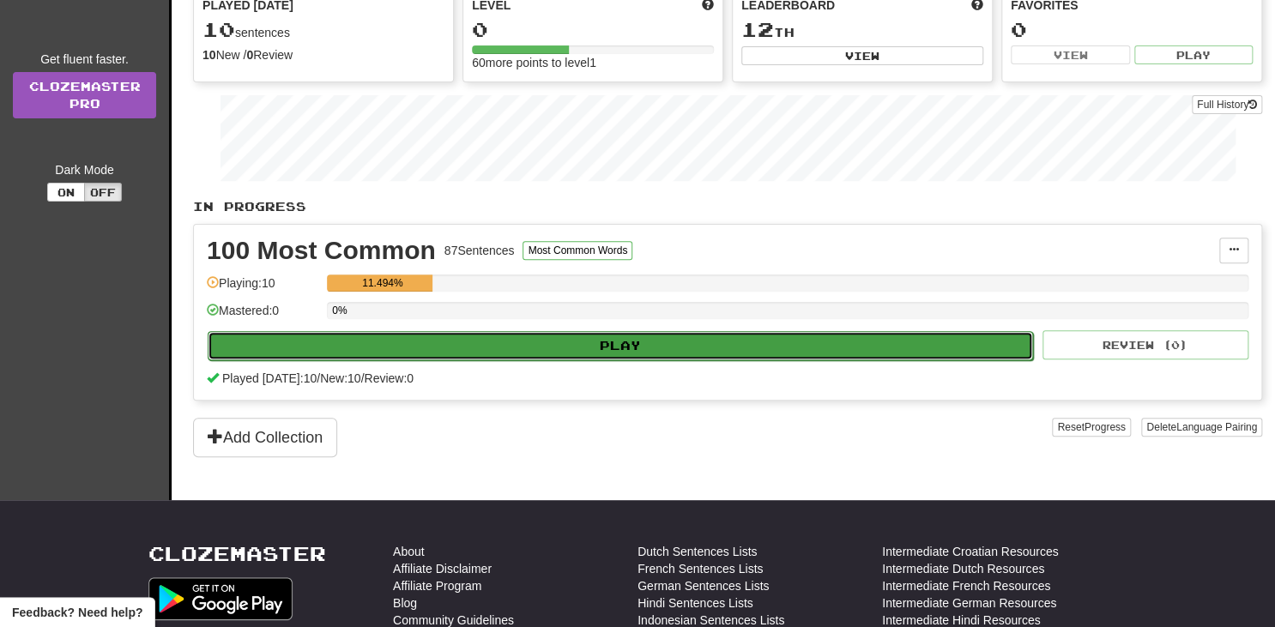
click at [530, 341] on button "Play" at bounding box center [620, 345] width 825 height 29
select select "**"
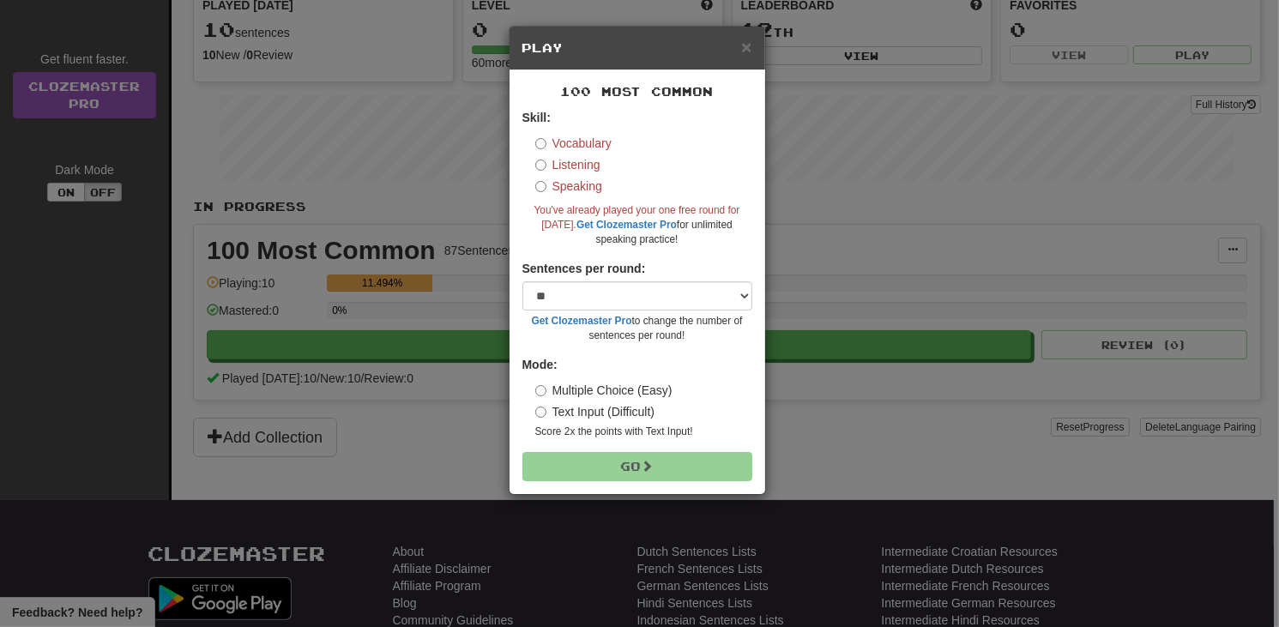
click at [1055, 203] on div "× Play 100 Most Common Skill: Vocabulary Listening Speaking You've already play…" at bounding box center [639, 313] width 1279 height 627
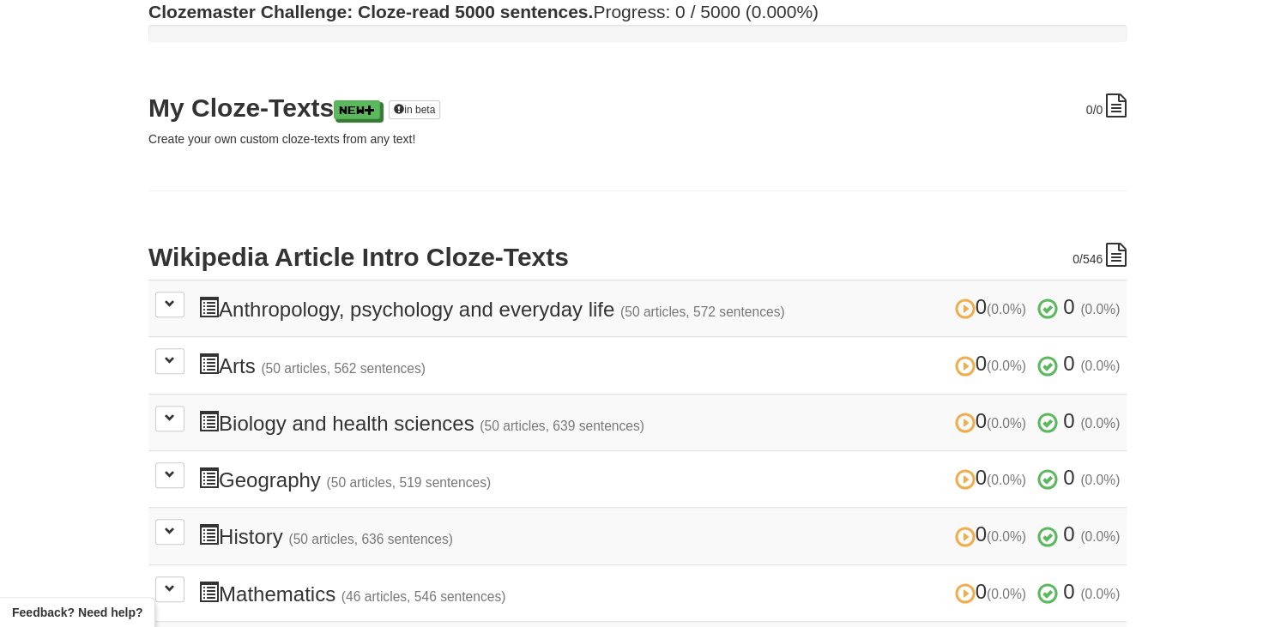
scroll to position [257, 0]
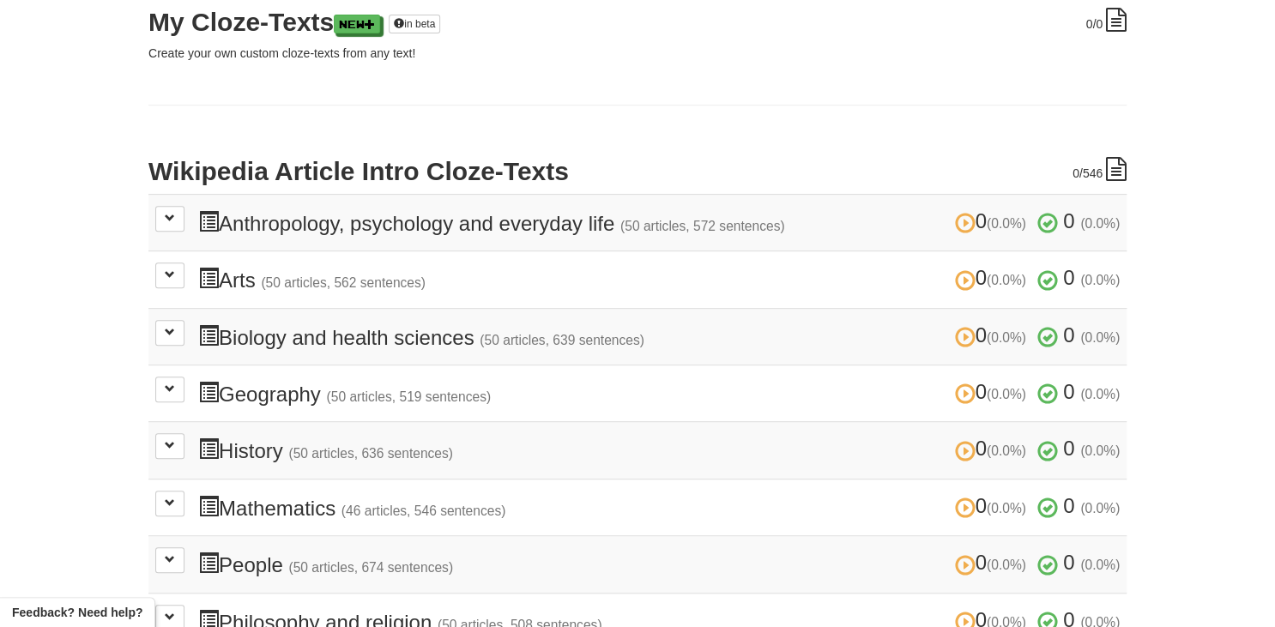
click at [187, 218] on td "0 (0.0%) 0 (0.0%) Anthropology, psychology and everyday life (50 articles, 572 …" at bounding box center [637, 222] width 978 height 57
click at [181, 219] on button at bounding box center [169, 219] width 29 height 26
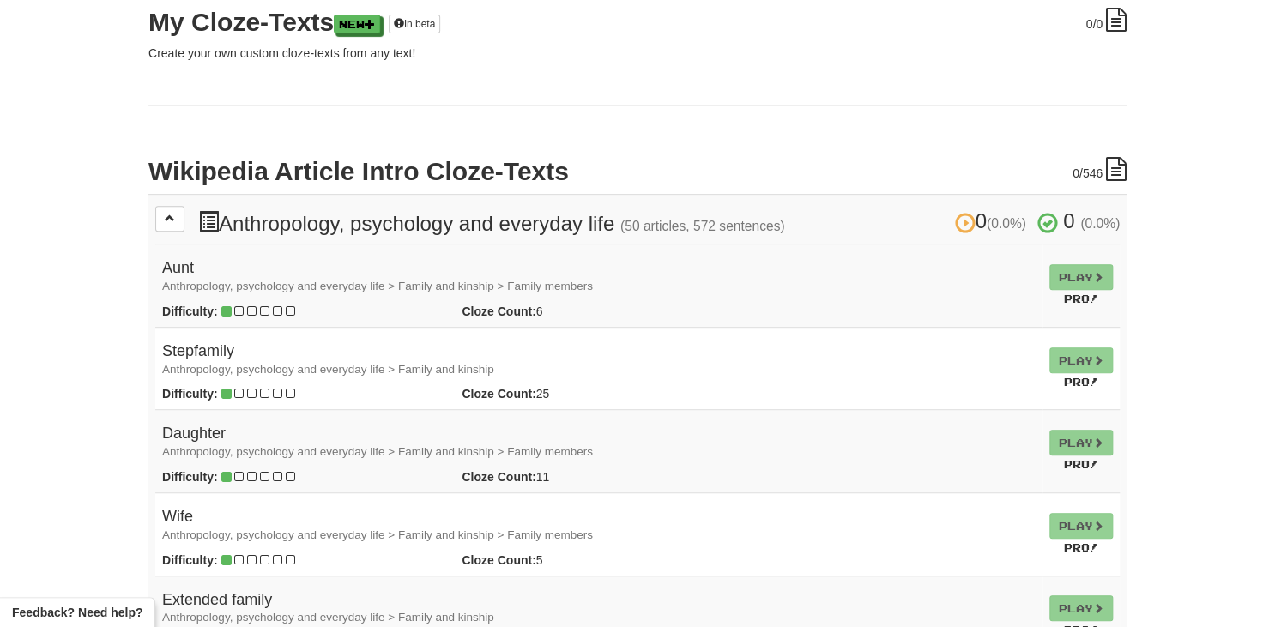
click at [1071, 278] on td "Play Pro!" at bounding box center [1080, 286] width 77 height 83
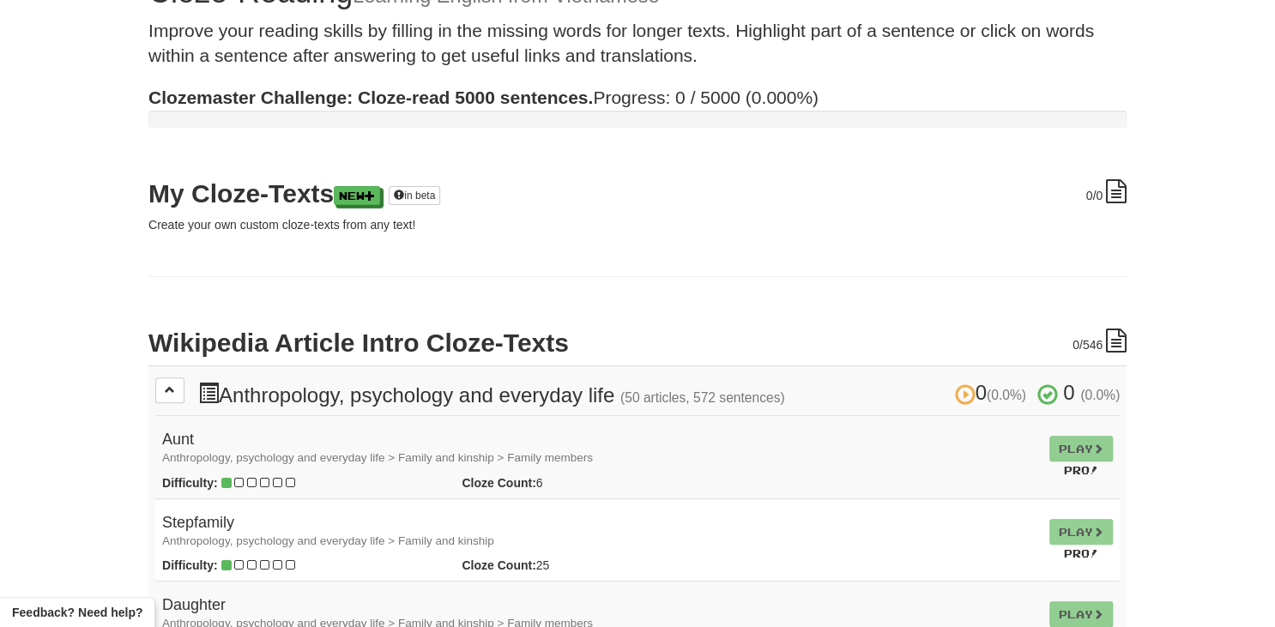
scroll to position [0, 0]
